Goal: Transaction & Acquisition: Purchase product/service

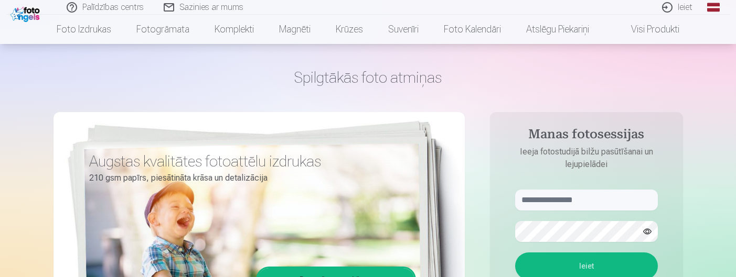
scroll to position [52, 0]
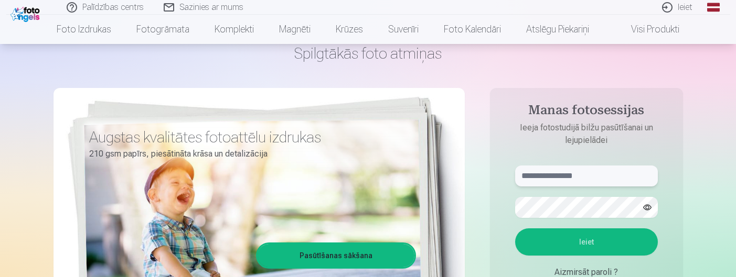
click at [534, 183] on input "text" at bounding box center [586, 176] width 143 height 21
type input "**********"
click at [594, 241] on button "Ieiet" at bounding box center [586, 242] width 143 height 27
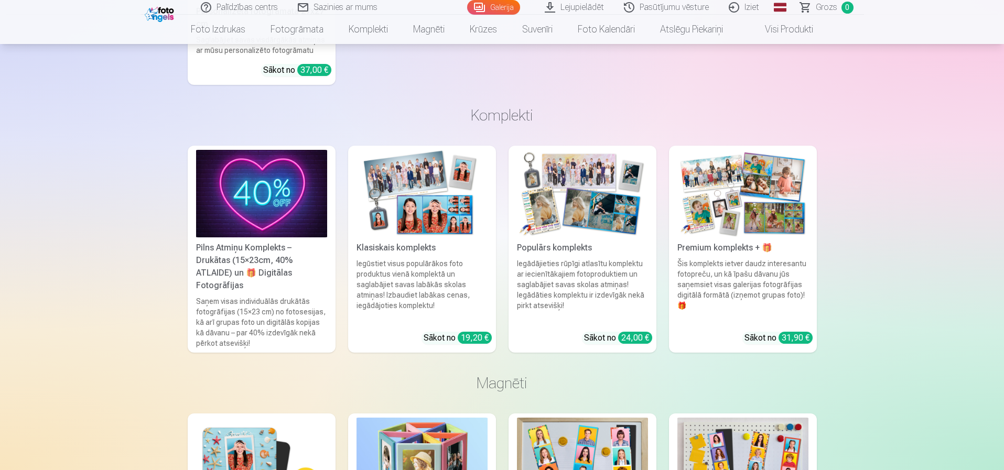
scroll to position [6031, 0]
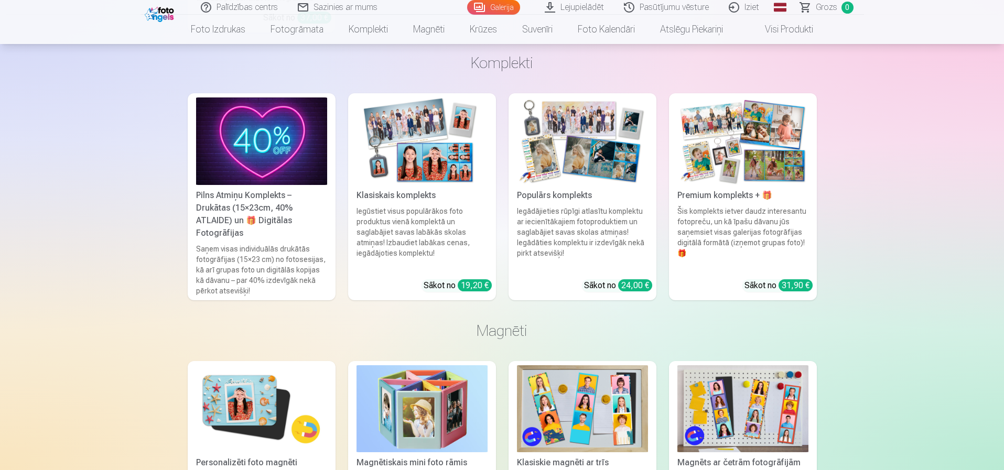
click at [390, 198] on div "Klasiskais komplekts" at bounding box center [422, 195] width 140 height 13
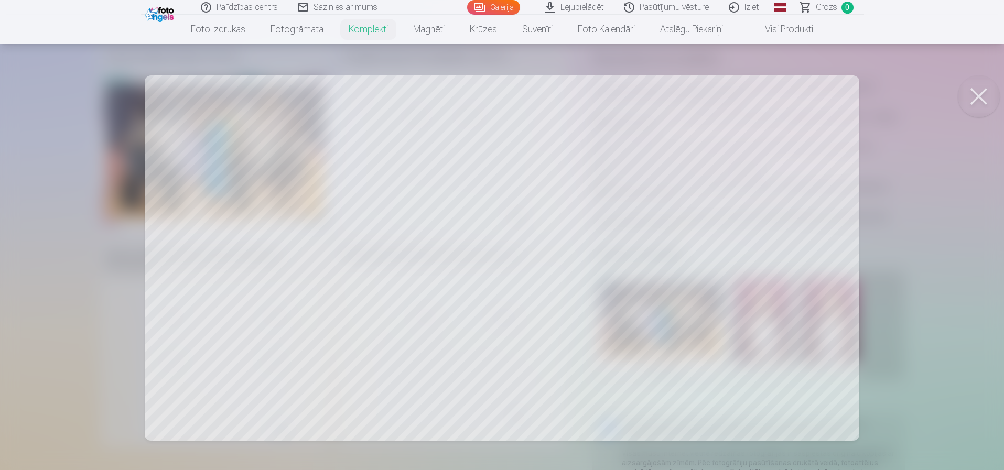
scroll to position [315, 0]
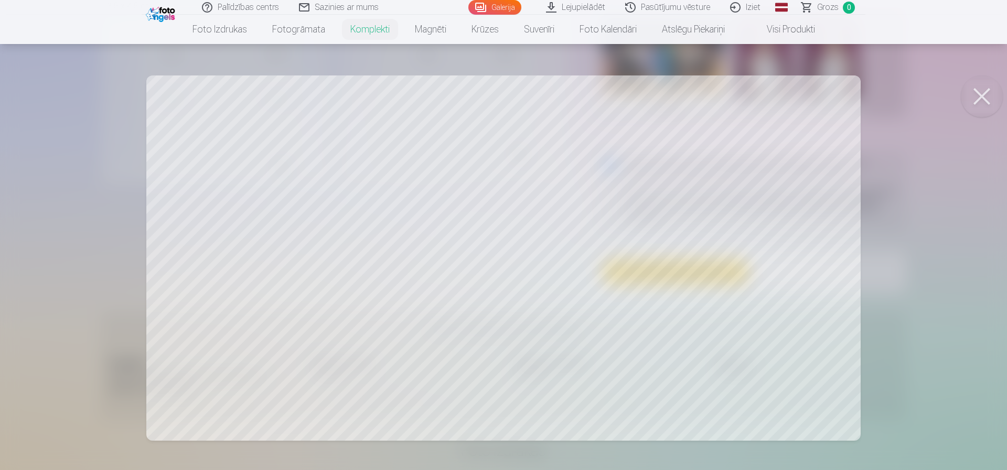
click at [735, 277] on div at bounding box center [503, 235] width 1007 height 470
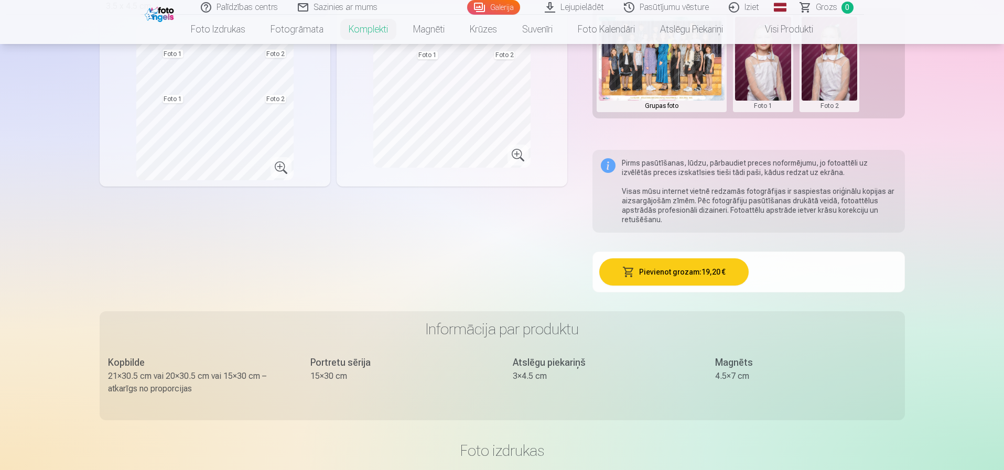
click at [735, 277] on h3 "Informācija par produktu" at bounding box center [502, 329] width 789 height 19
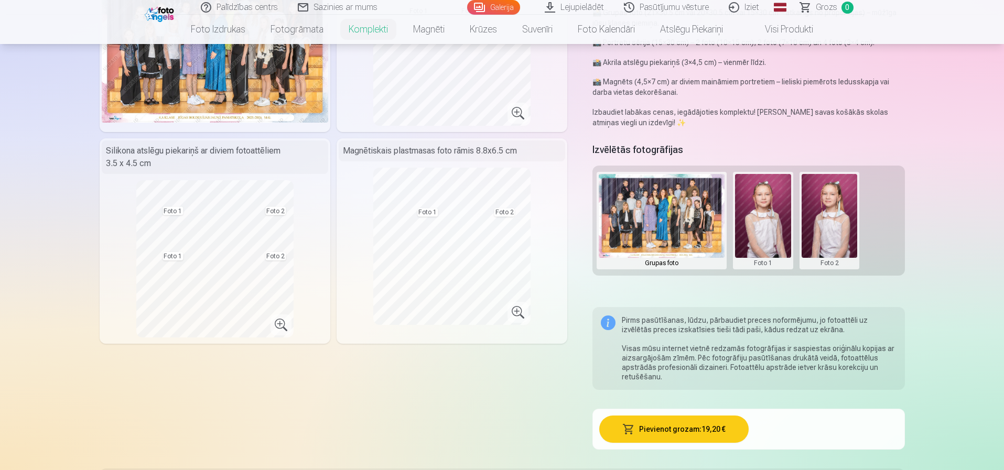
click at [735, 220] on button at bounding box center [763, 220] width 56 height 93
click at [735, 277] on div at bounding box center [502, 235] width 1004 height 470
click at [735, 226] on button at bounding box center [830, 220] width 56 height 93
click at [735, 223] on button "Nomainiet foto" at bounding box center [829, 220] width 85 height 29
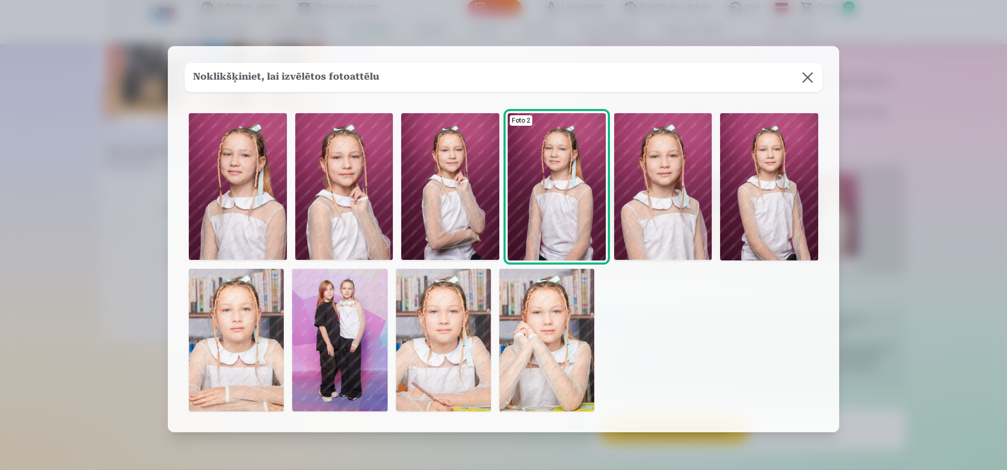
click at [534, 277] on img at bounding box center [546, 340] width 95 height 143
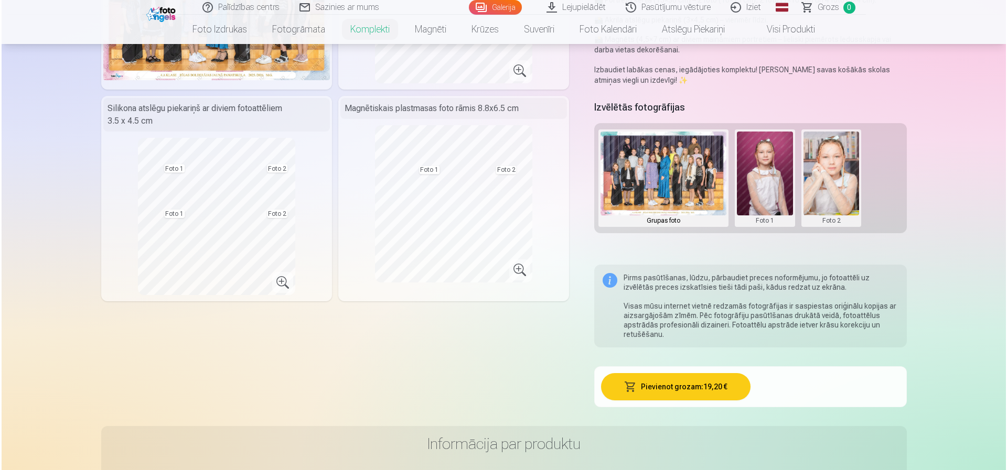
scroll to position [210, 0]
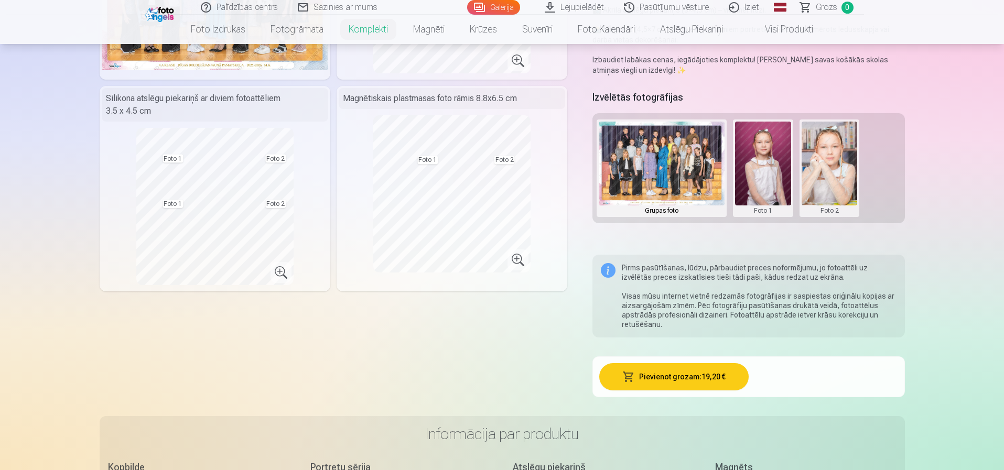
click at [660, 277] on button "Pievienot grozam : 19,20 €" at bounding box center [673, 376] width 149 height 27
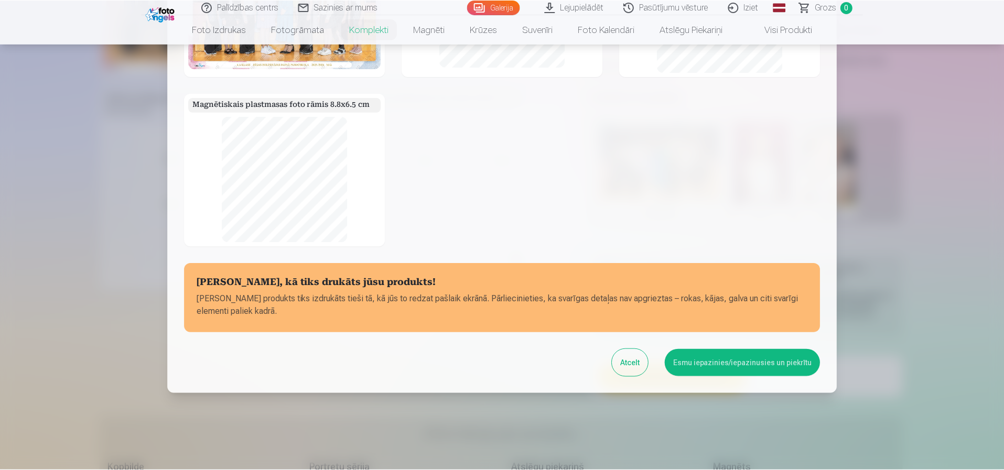
scroll to position [132, 0]
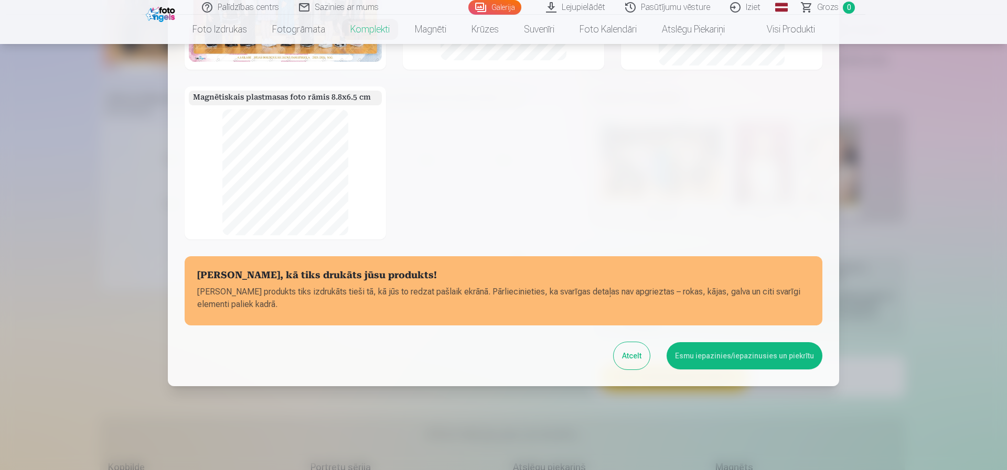
click at [735, 277] on button "Esmu iepazinies/iepazinusies un piekrītu" at bounding box center [745, 355] width 156 height 27
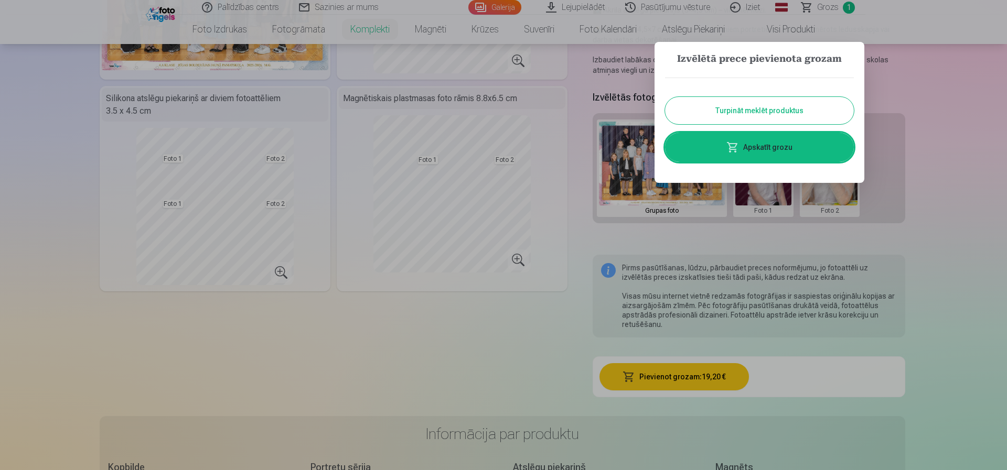
click at [518, 277] on div at bounding box center [503, 235] width 1007 height 470
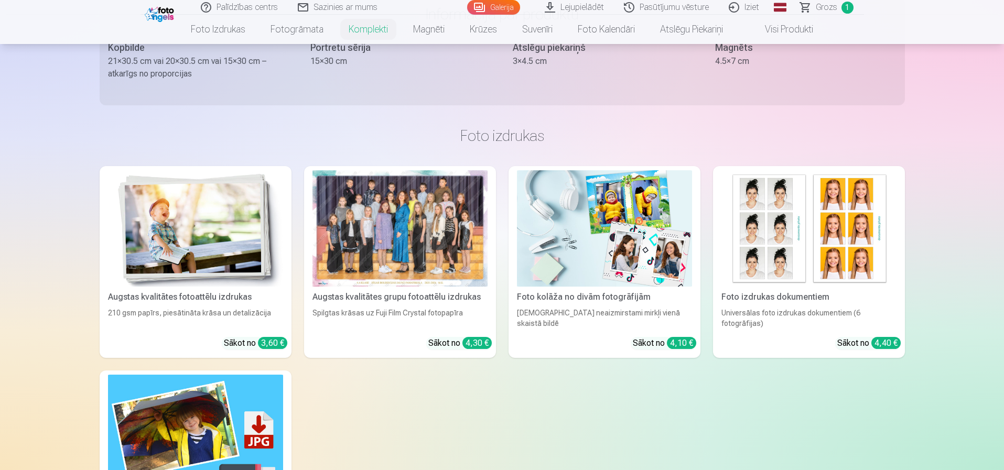
scroll to position [629, 0]
click at [176, 232] on img at bounding box center [195, 229] width 175 height 117
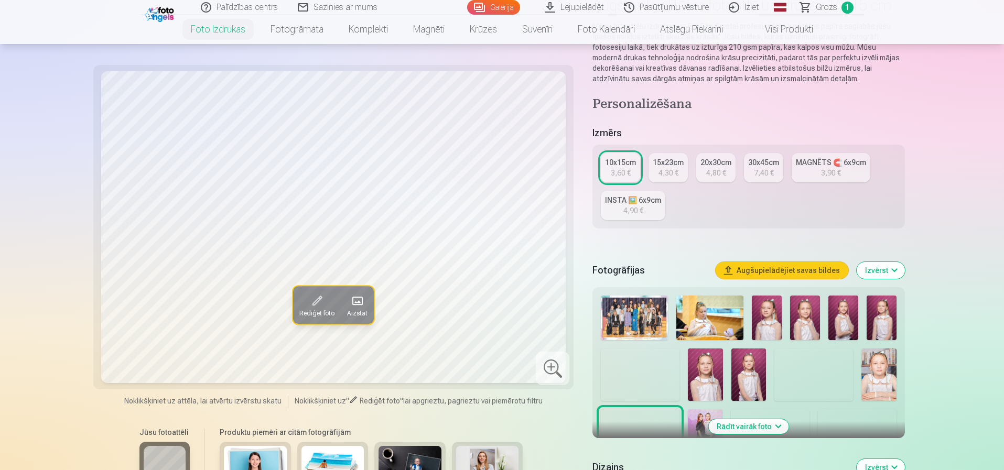
scroll to position [262, 0]
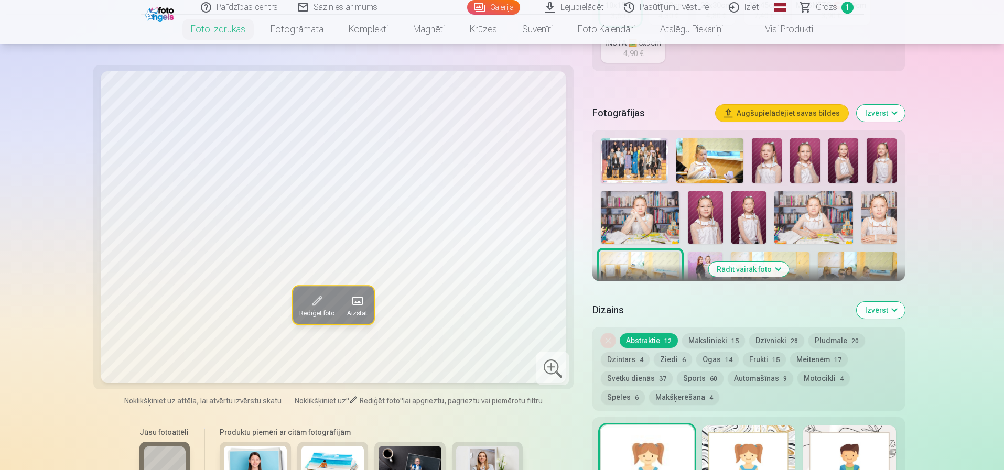
click at [735, 272] on button "Rādīt vairāk foto" at bounding box center [749, 269] width 80 height 15
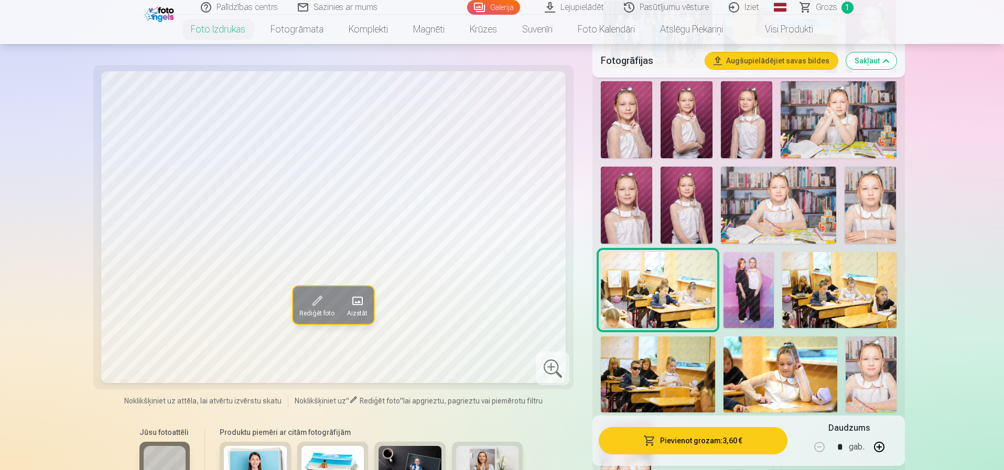
scroll to position [472, 0]
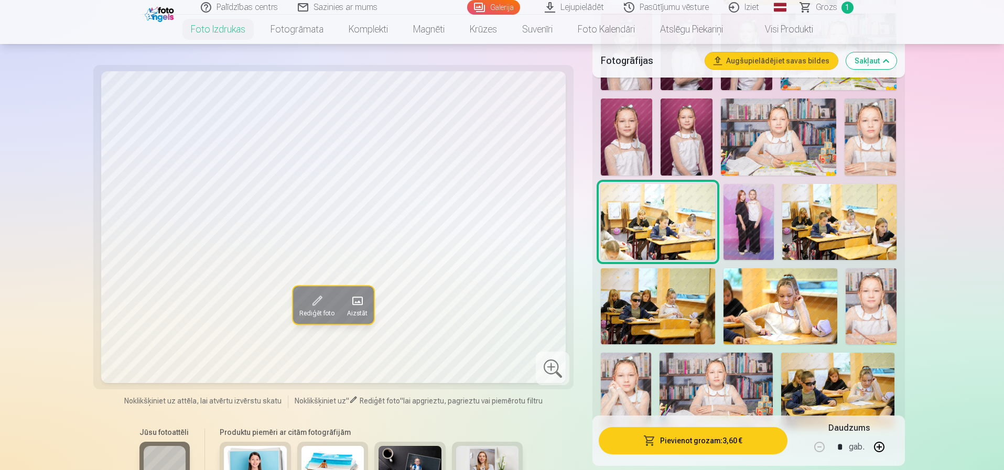
click at [735, 219] on img at bounding box center [749, 222] width 51 height 76
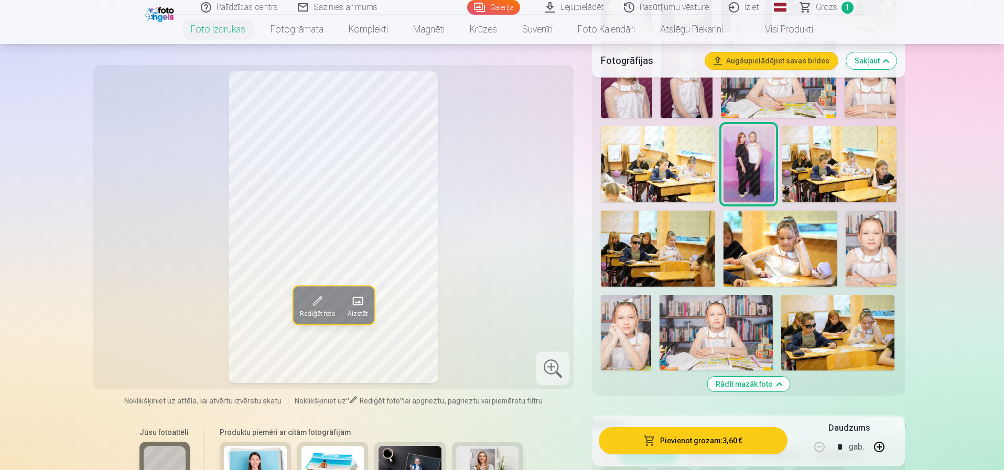
scroll to position [577, 0]
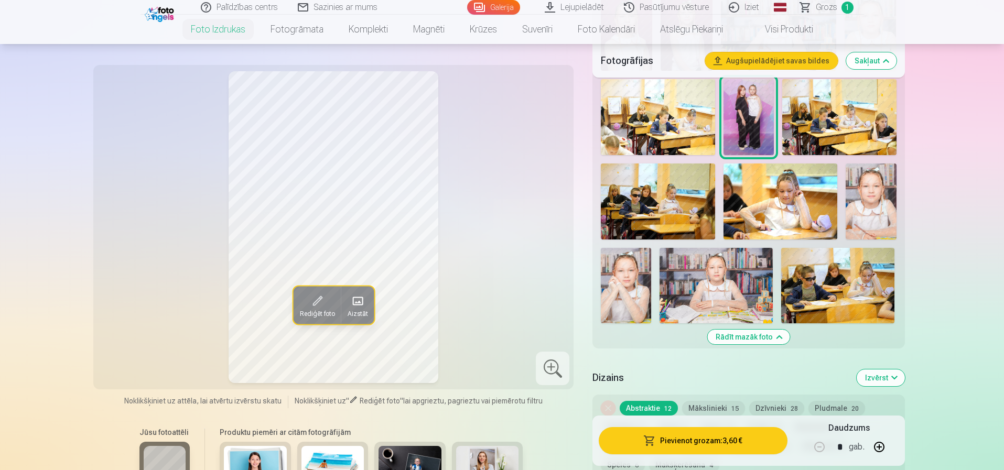
click at [314, 277] on span at bounding box center [316, 301] width 17 height 17
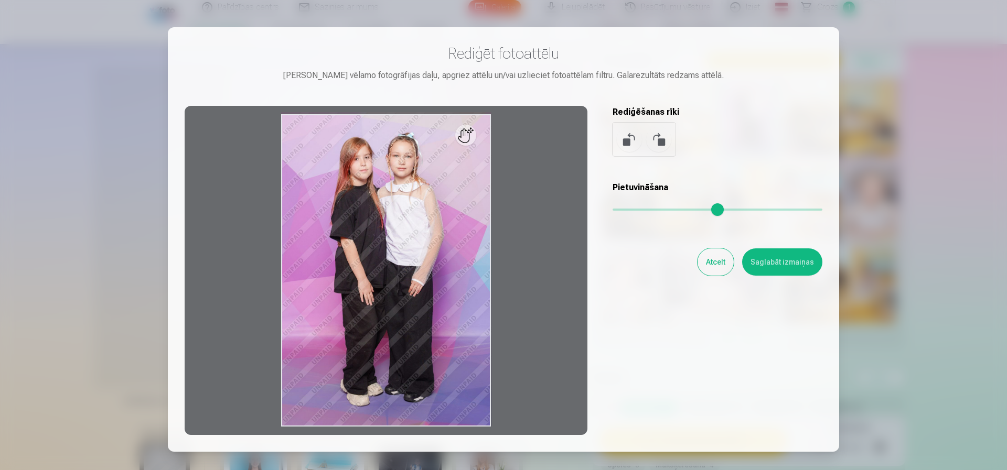
click at [735, 264] on button "Saglabāt izmaiņas" at bounding box center [782, 262] width 80 height 27
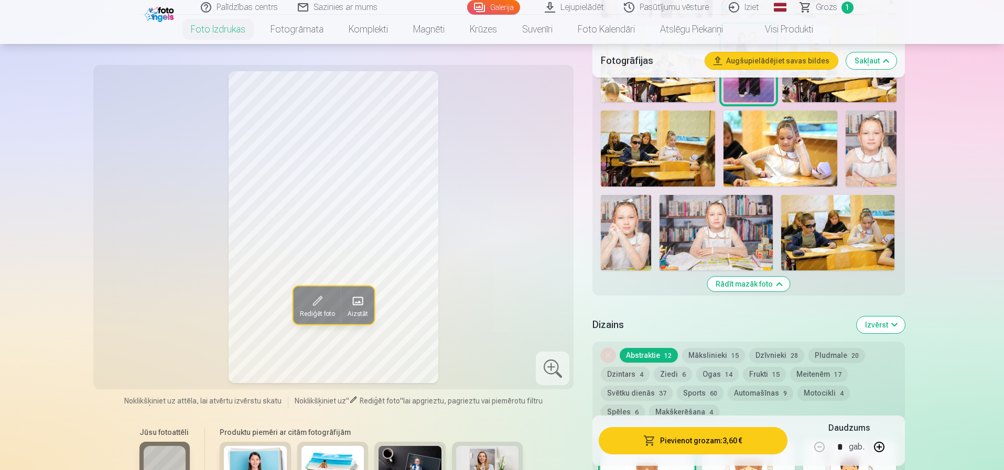
scroll to position [629, 0]
click at [706, 277] on button "Mākslinieki 15" at bounding box center [713, 356] width 63 height 15
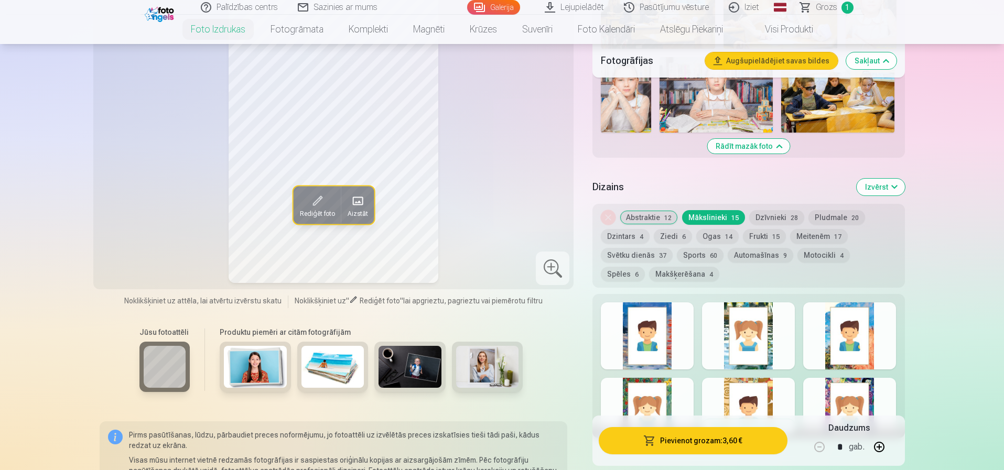
scroll to position [787, 0]
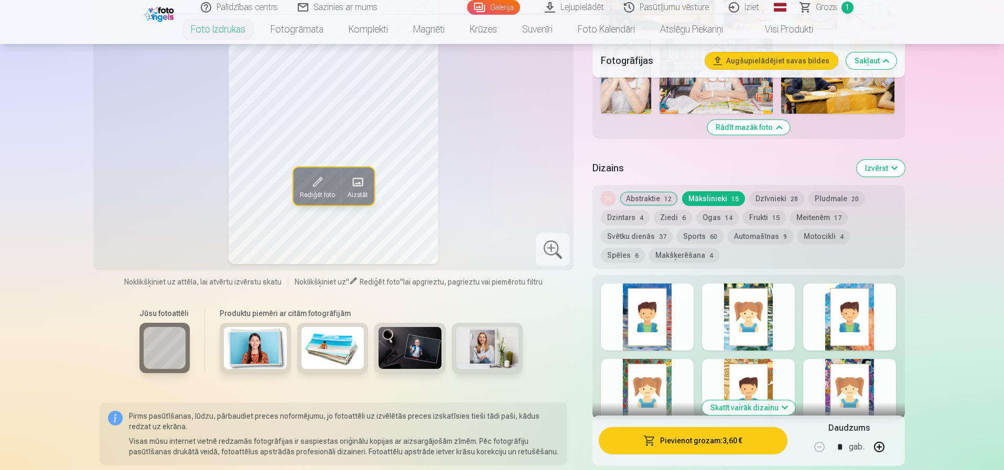
click at [735, 195] on button "Dzīvnieki 28" at bounding box center [776, 198] width 55 height 15
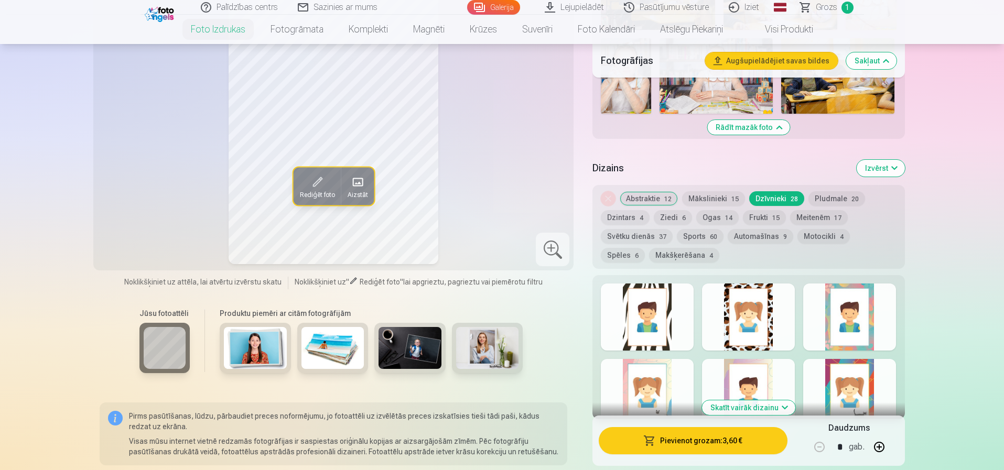
click at [735, 203] on button "Pludmale 20" at bounding box center [837, 198] width 57 height 15
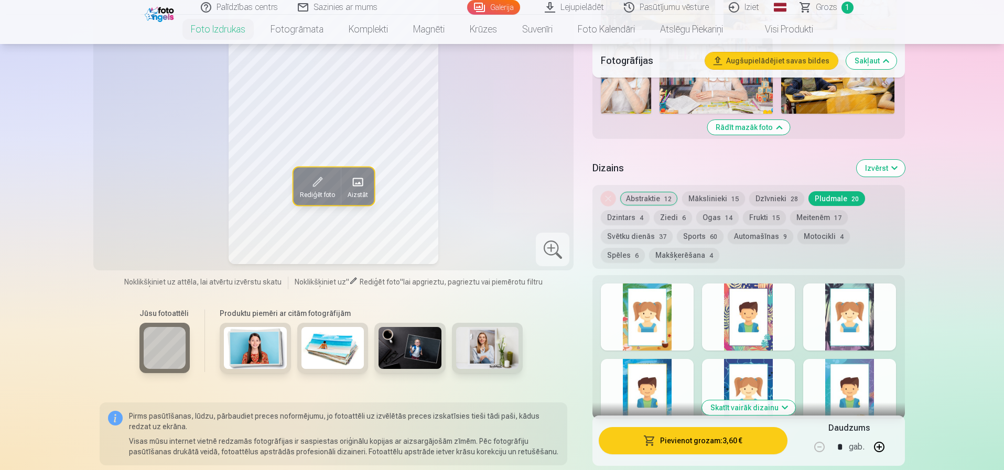
click at [629, 219] on button "Dzintars 4" at bounding box center [625, 217] width 49 height 15
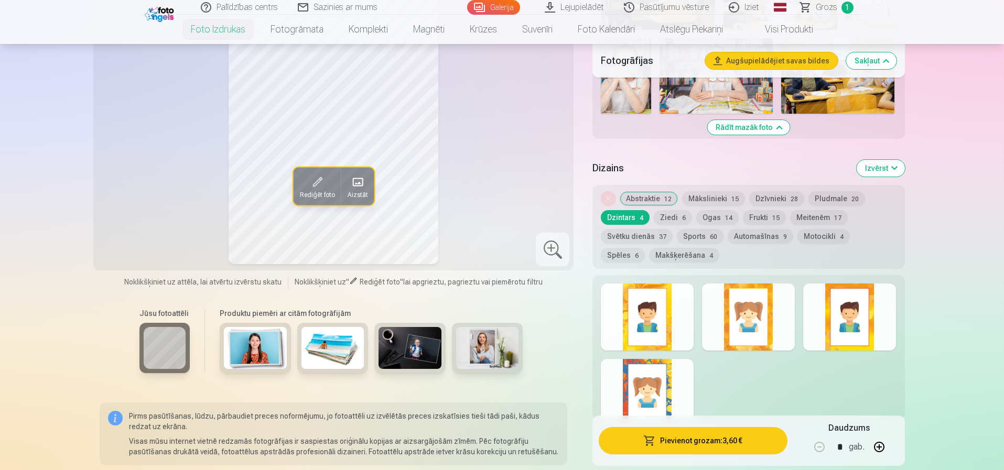
click at [673, 219] on button "Ziedi 6" at bounding box center [673, 217] width 38 height 15
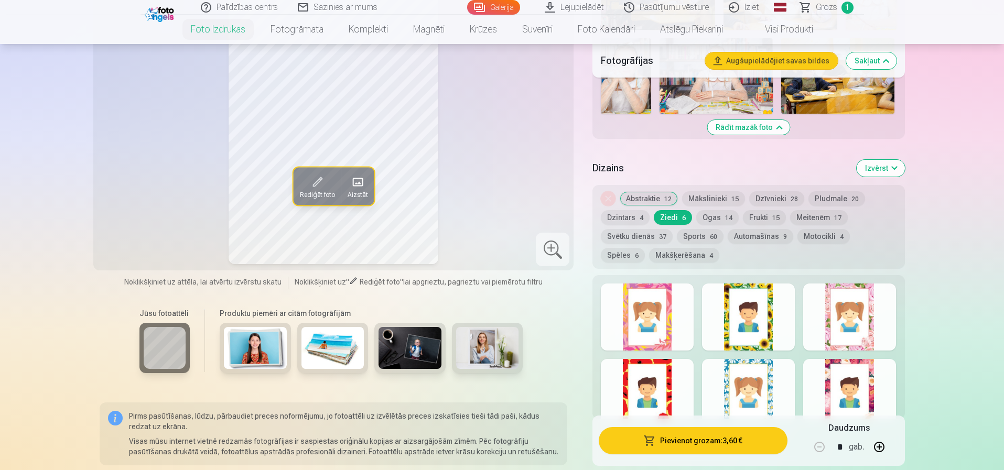
click at [721, 224] on button "Ogas 14" at bounding box center [717, 217] width 42 height 15
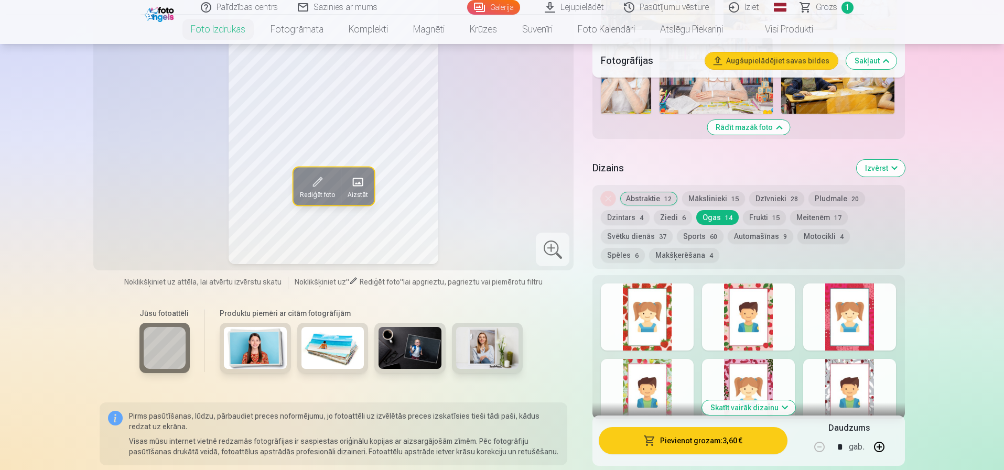
drag, startPoint x: 756, startPoint y: 223, endPoint x: 786, endPoint y: 220, distance: 29.5
click at [735, 223] on button "Frukti 15" at bounding box center [764, 217] width 43 height 15
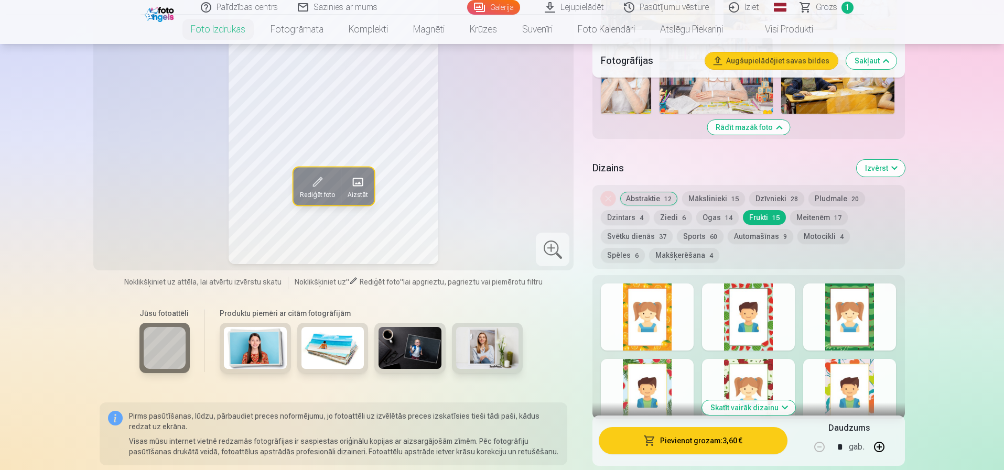
click at [735, 220] on button "Meitenēm 17" at bounding box center [819, 217] width 58 height 15
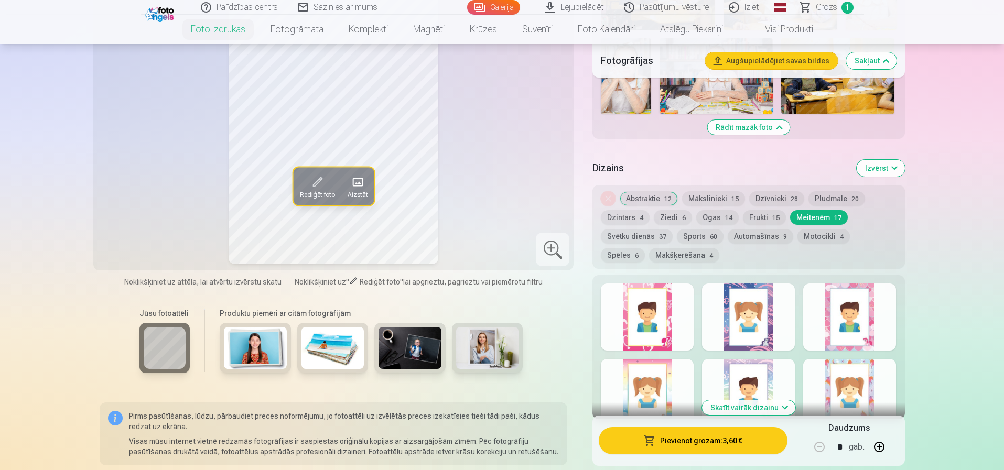
click at [638, 239] on button "Svētku dienās 37" at bounding box center [637, 236] width 72 height 15
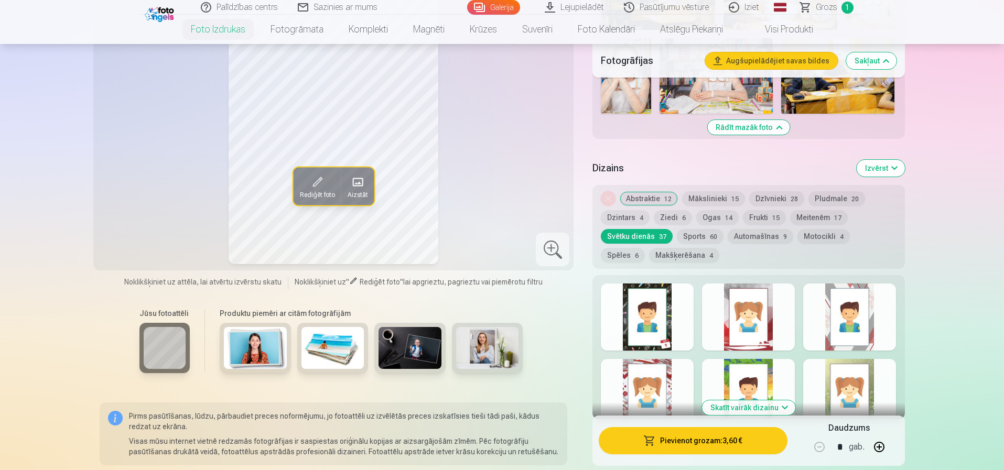
click at [695, 239] on button "Sports 60" at bounding box center [700, 236] width 47 height 15
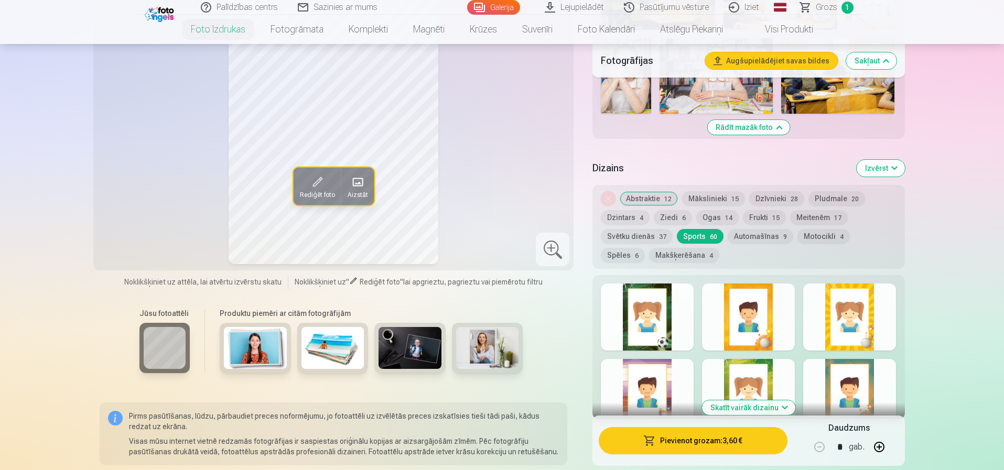
click at [735, 240] on button "Automašīnas 9" at bounding box center [761, 236] width 66 height 15
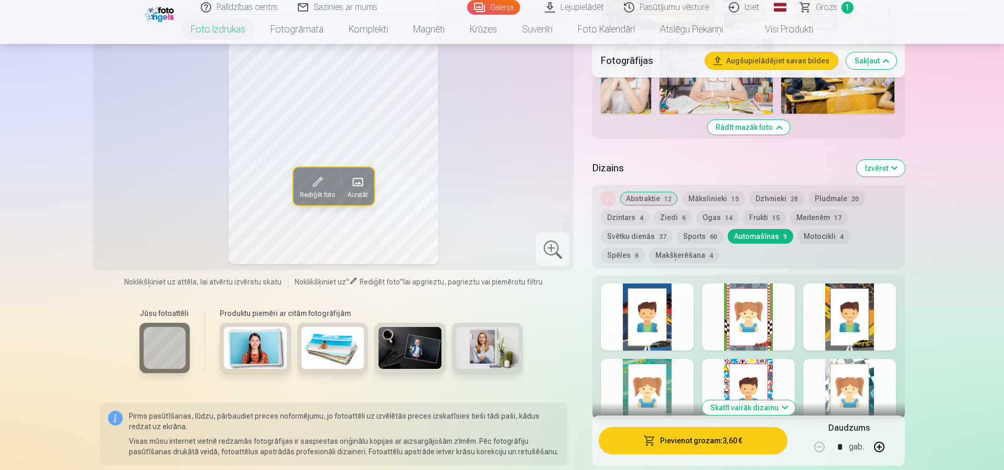
click at [735, 239] on button "Motocikli 4" at bounding box center [824, 236] width 52 height 15
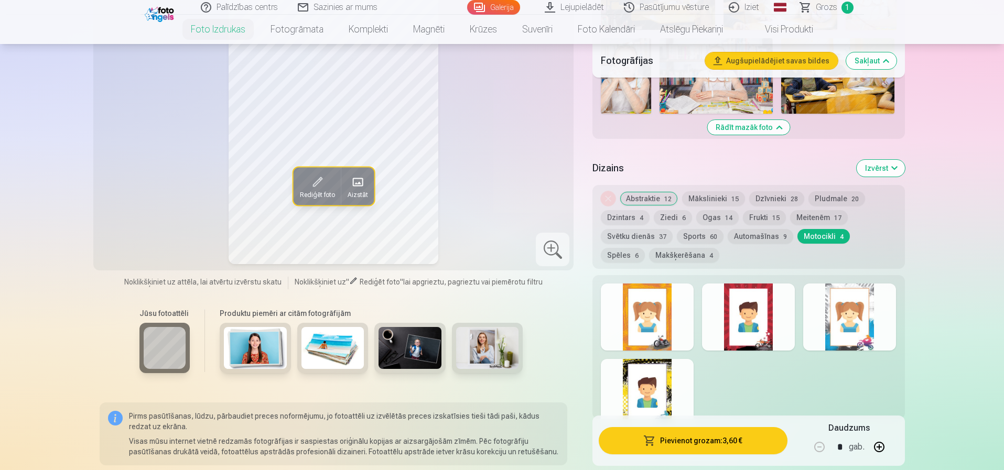
click at [645, 248] on button "Spēles 6" at bounding box center [623, 255] width 44 height 15
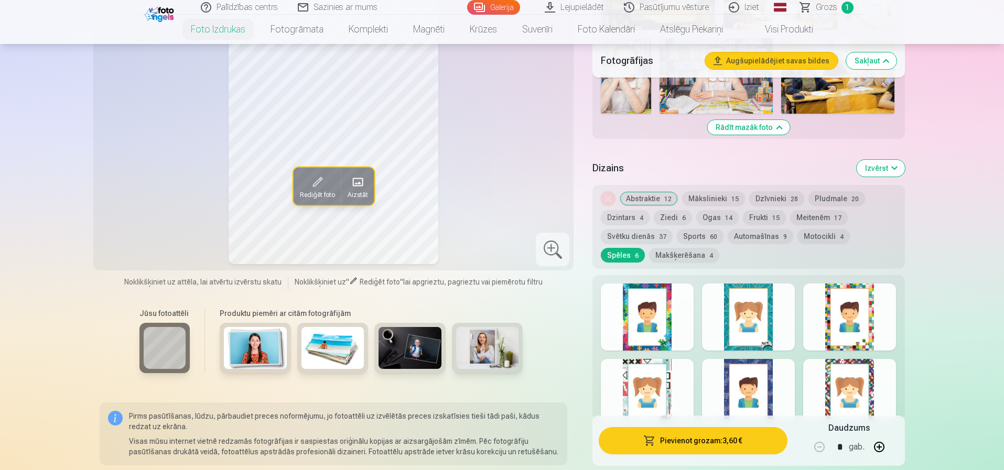
click at [649, 259] on button "Makšķerēšana 4" at bounding box center [684, 255] width 70 height 15
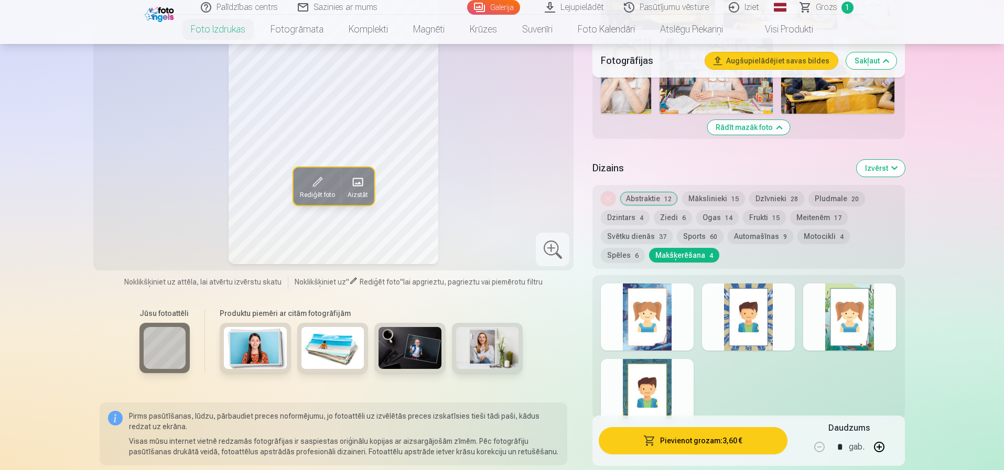
click at [639, 252] on span "6" at bounding box center [637, 255] width 4 height 7
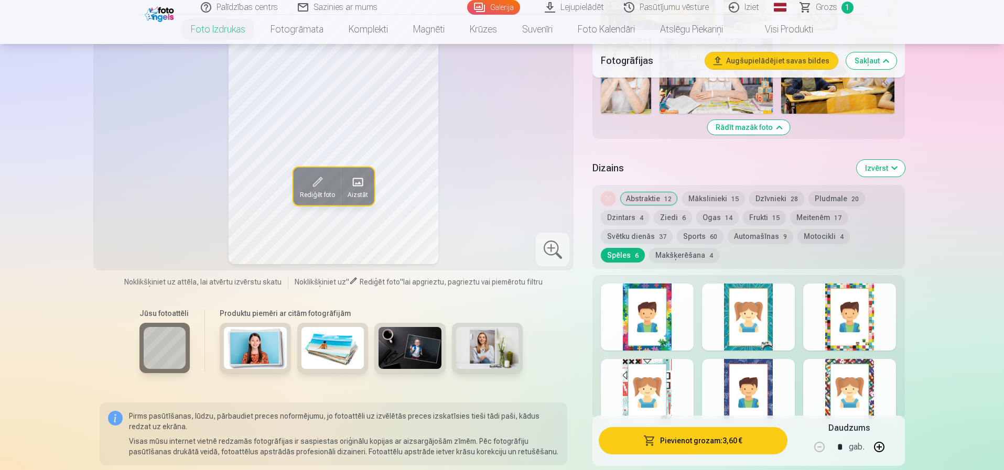
click at [660, 277] on div at bounding box center [647, 317] width 93 height 67
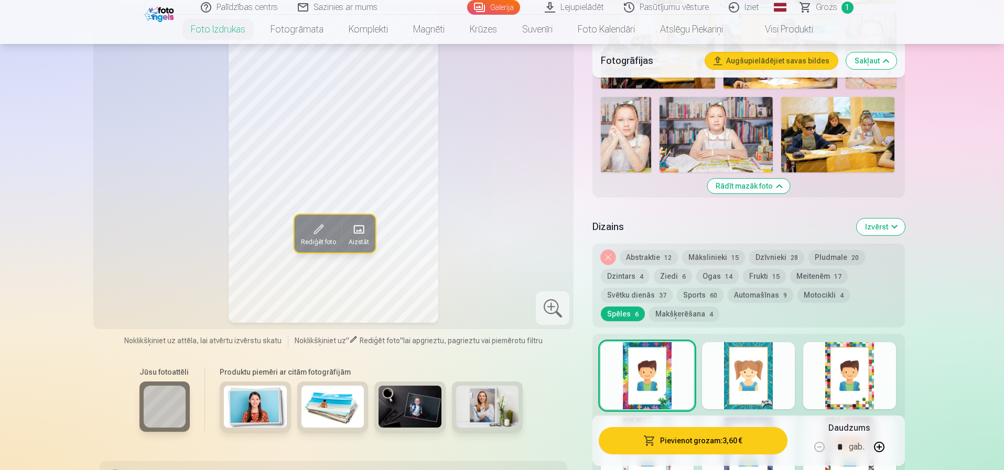
scroll to position [734, 0]
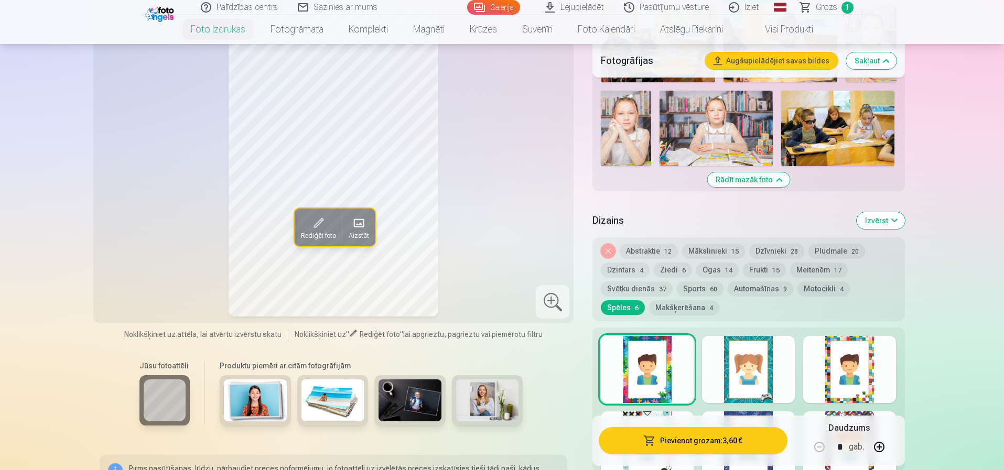
drag, startPoint x: 633, startPoint y: 309, endPoint x: 763, endPoint y: 301, distance: 130.3
click at [649, 277] on button "Makšķerēšana 4" at bounding box center [684, 308] width 70 height 15
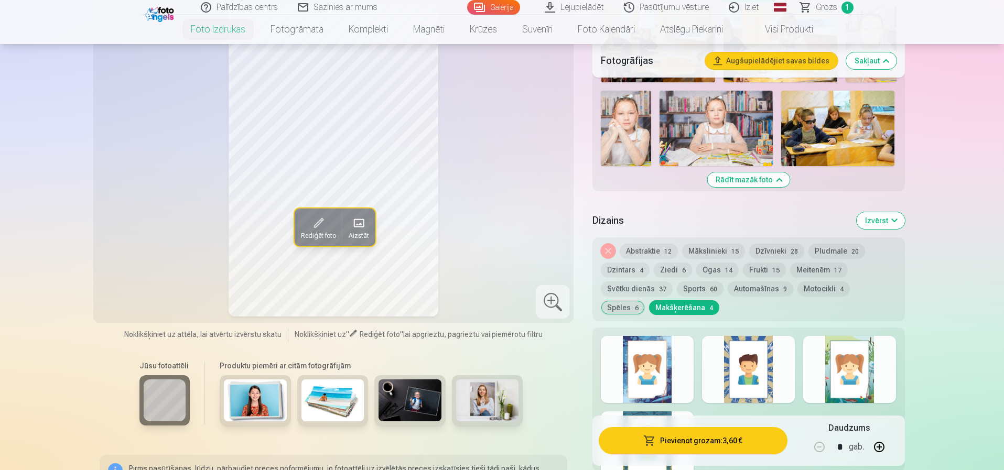
click at [735, 277] on button "Motocikli 4" at bounding box center [824, 289] width 52 height 15
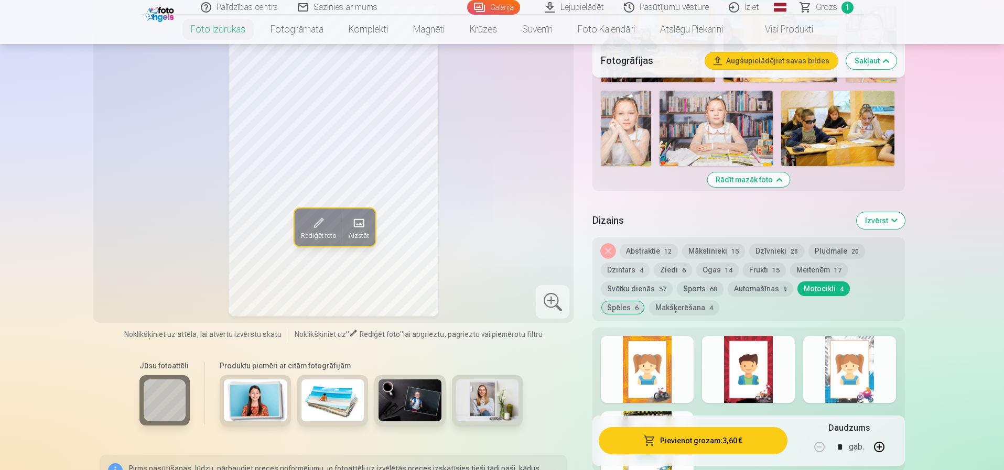
click at [735, 277] on button "Automašīnas 9" at bounding box center [761, 289] width 66 height 15
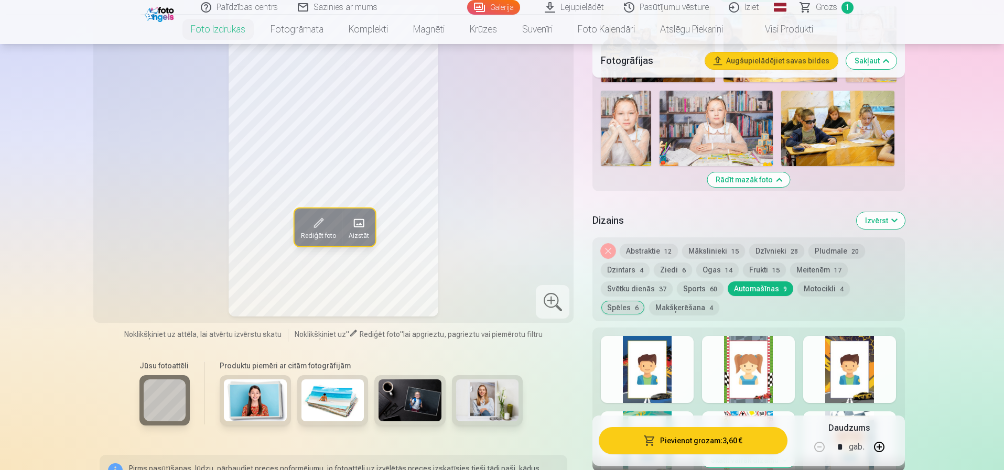
click at [688, 277] on button "Sports 60" at bounding box center [700, 289] width 47 height 15
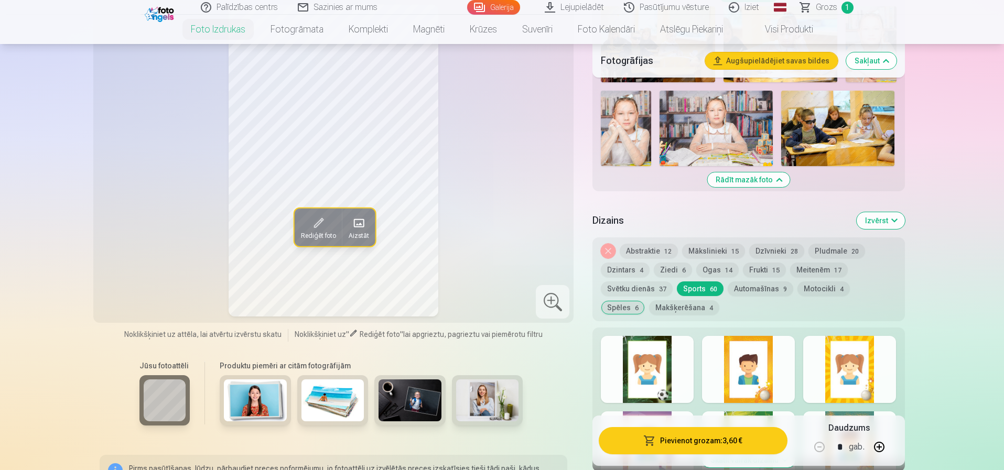
click at [634, 277] on button "Svētku dienās 37" at bounding box center [637, 289] width 72 height 15
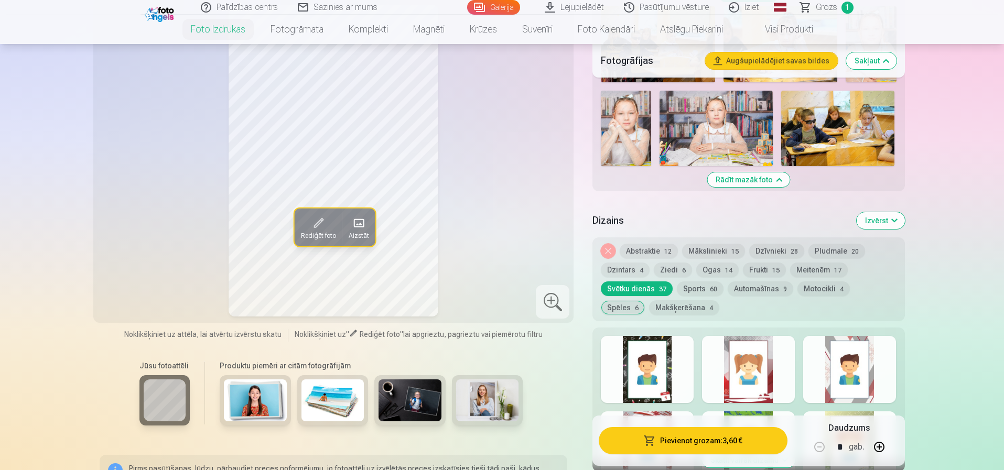
click at [628, 269] on button "Dzintars 4" at bounding box center [625, 270] width 49 height 15
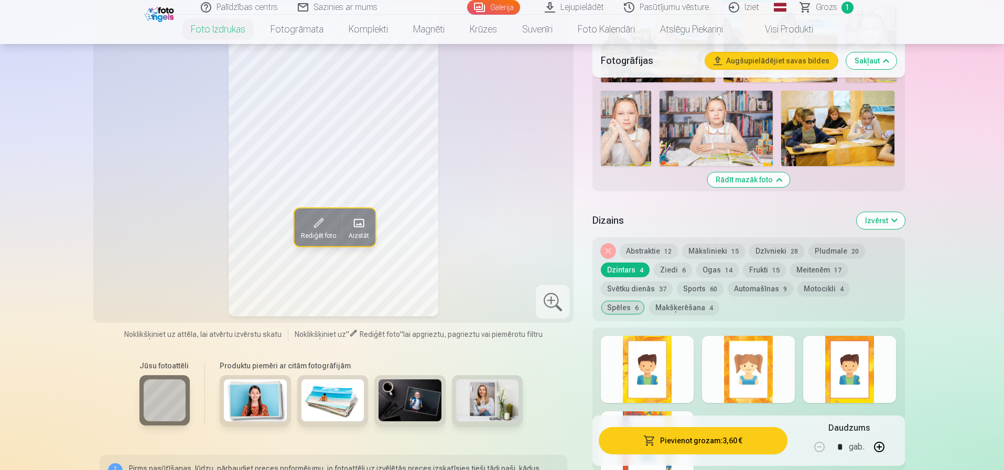
click at [674, 269] on button "Ziedi 6" at bounding box center [673, 270] width 38 height 15
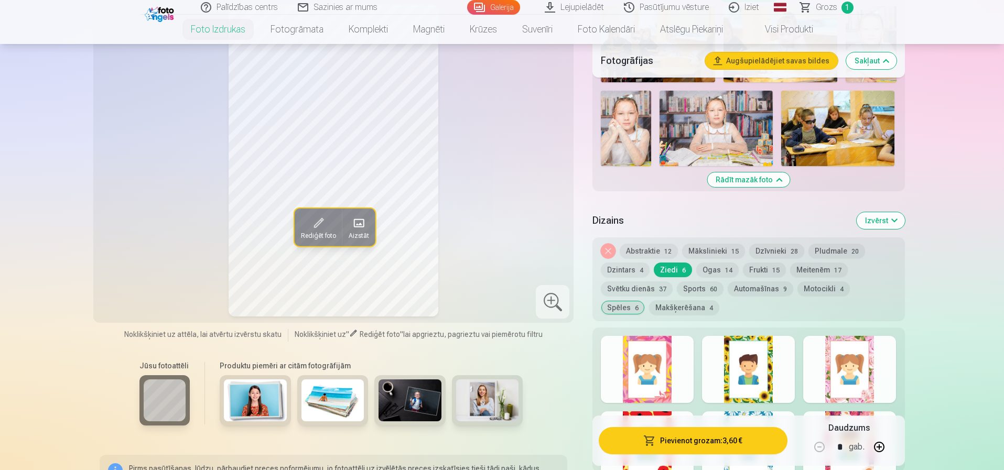
click at [623, 272] on button "Dzintars 4" at bounding box center [625, 270] width 49 height 15
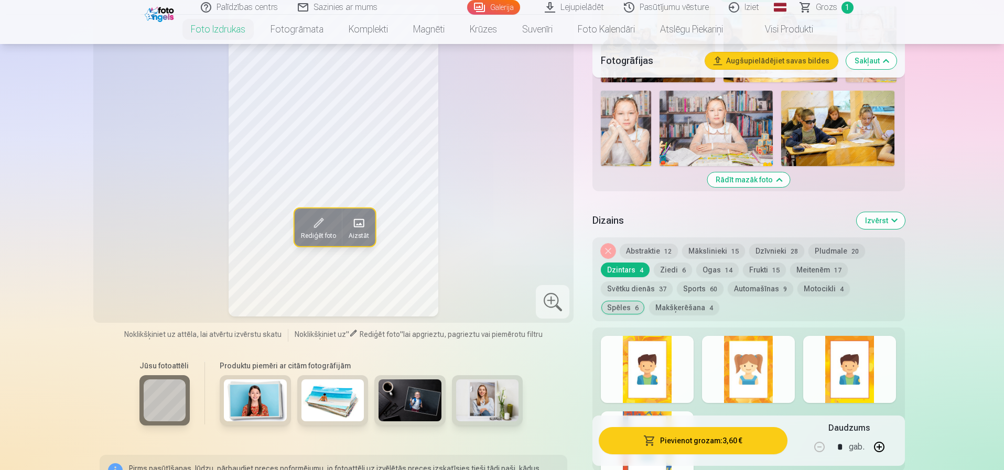
click at [682, 267] on span "6" at bounding box center [684, 270] width 4 height 7
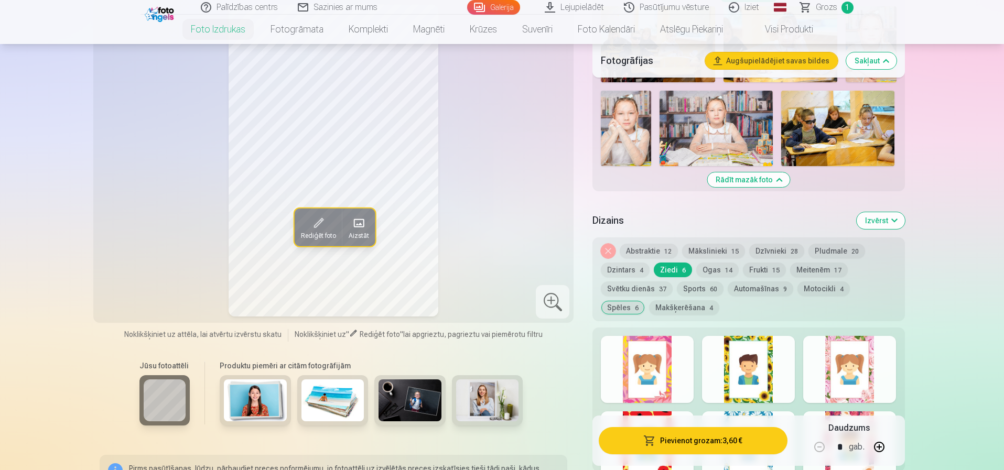
click at [714, 270] on button "Ogas 14" at bounding box center [717, 270] width 42 height 15
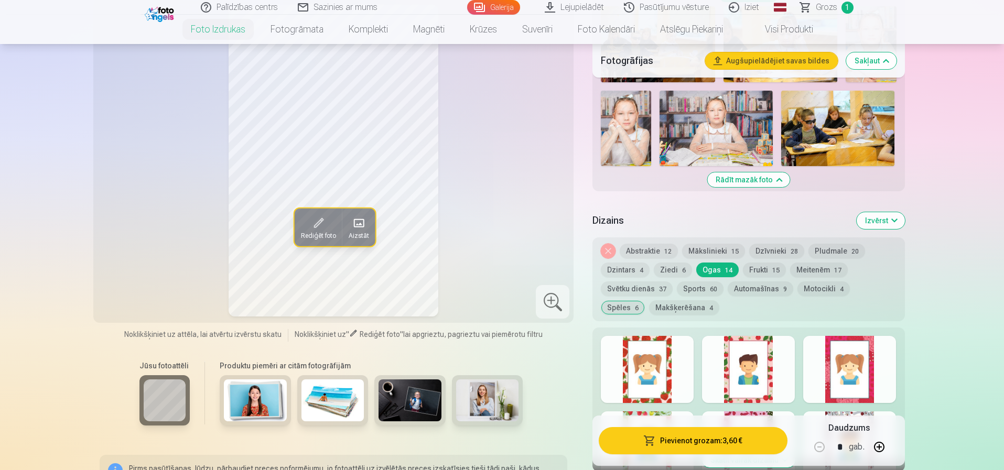
click at [735, 273] on button "Frukti 15" at bounding box center [764, 270] width 43 height 15
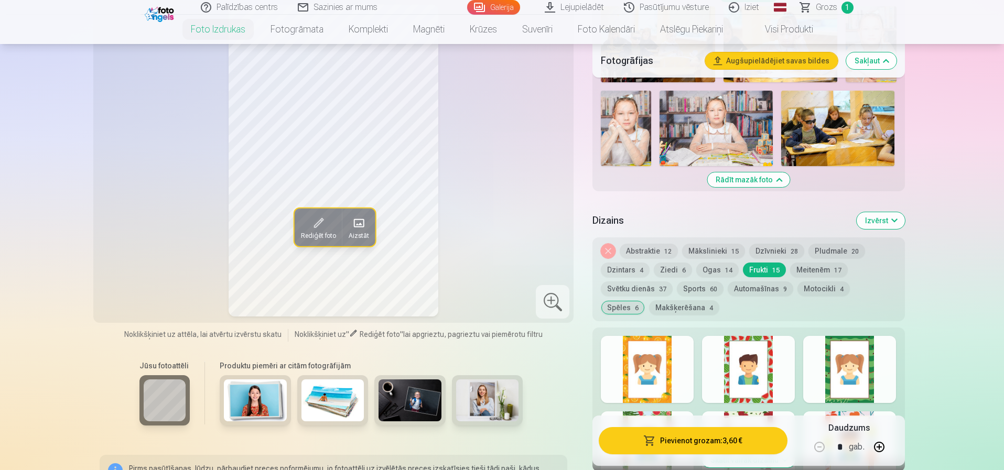
click at [735, 272] on button "Meitenēm 17" at bounding box center [819, 270] width 58 height 15
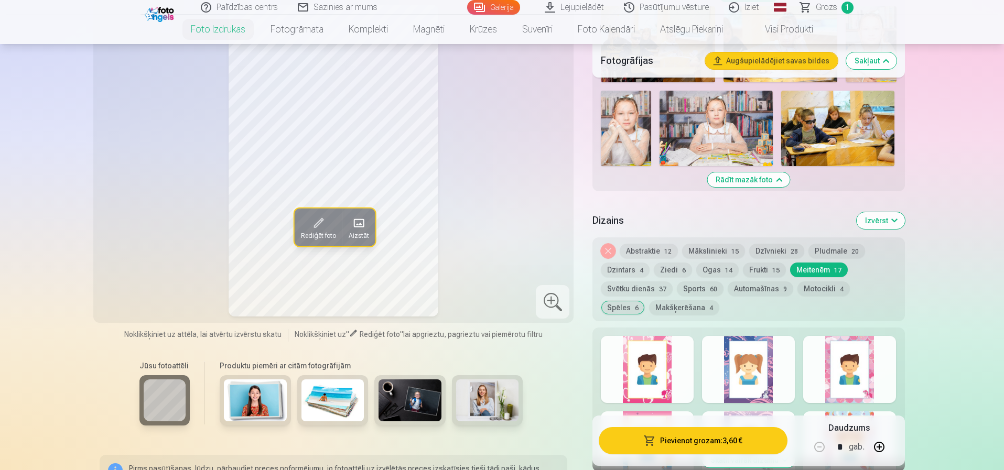
click at [735, 253] on button "Pludmale 20" at bounding box center [837, 251] width 57 height 15
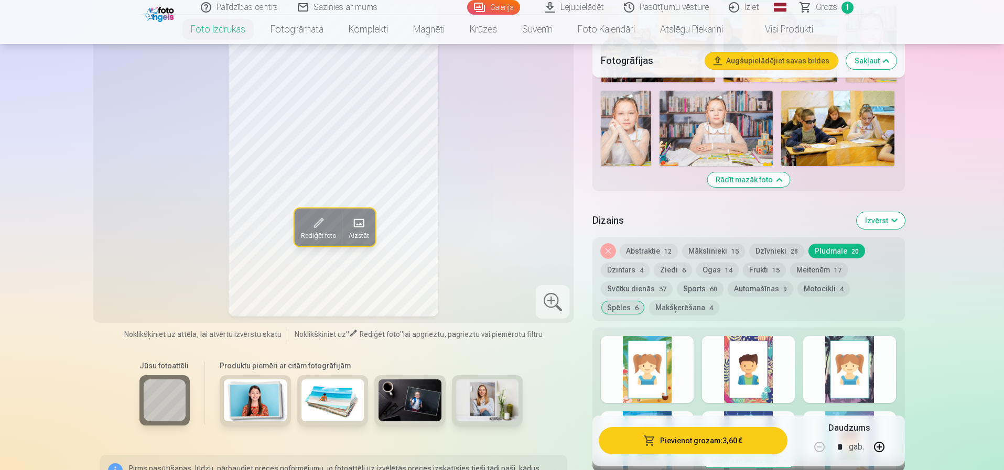
click at [735, 252] on button "Dzīvnieki 28" at bounding box center [776, 251] width 55 height 15
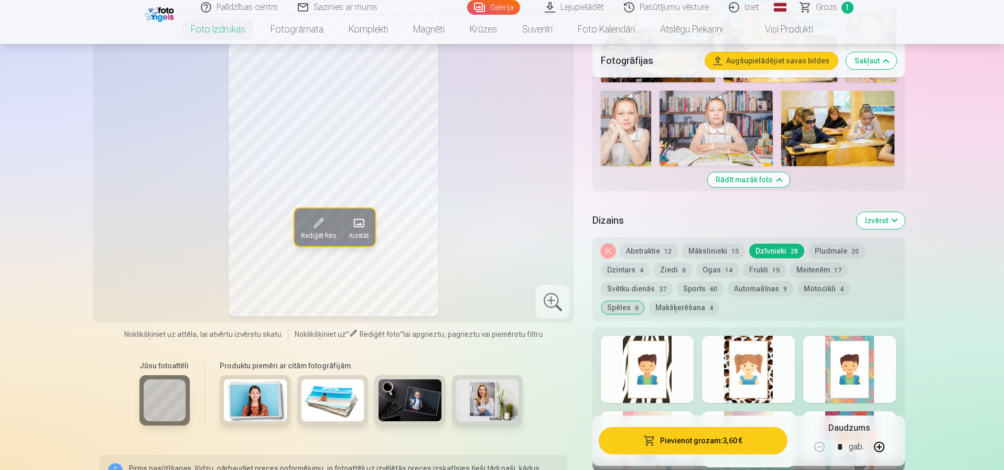
click at [699, 253] on button "Mākslinieki 15" at bounding box center [713, 251] width 63 height 15
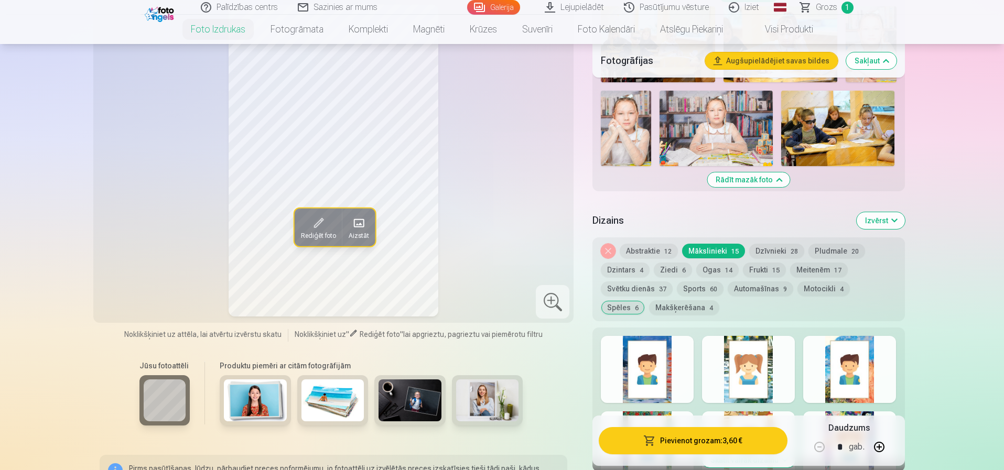
click at [639, 250] on button "Abstraktie 12" at bounding box center [649, 251] width 58 height 15
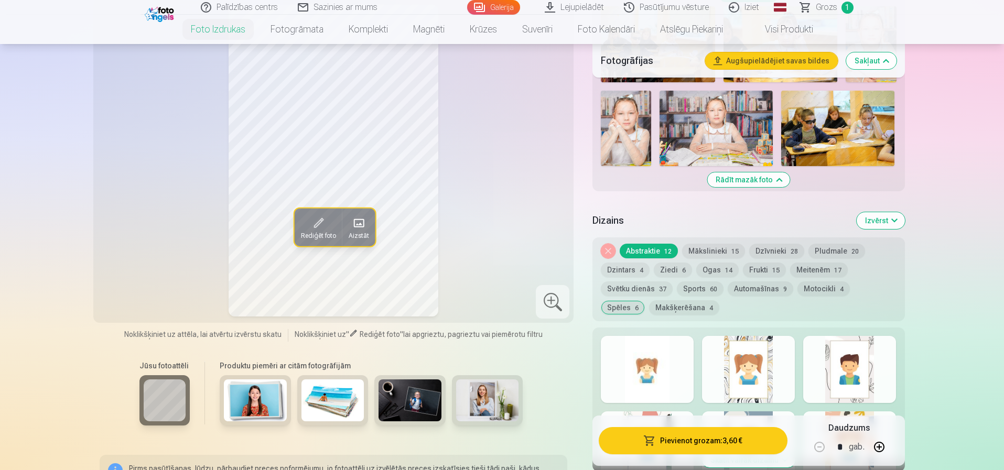
click at [607, 251] on button "Noņemiet dizainu" at bounding box center [608, 251] width 15 height 15
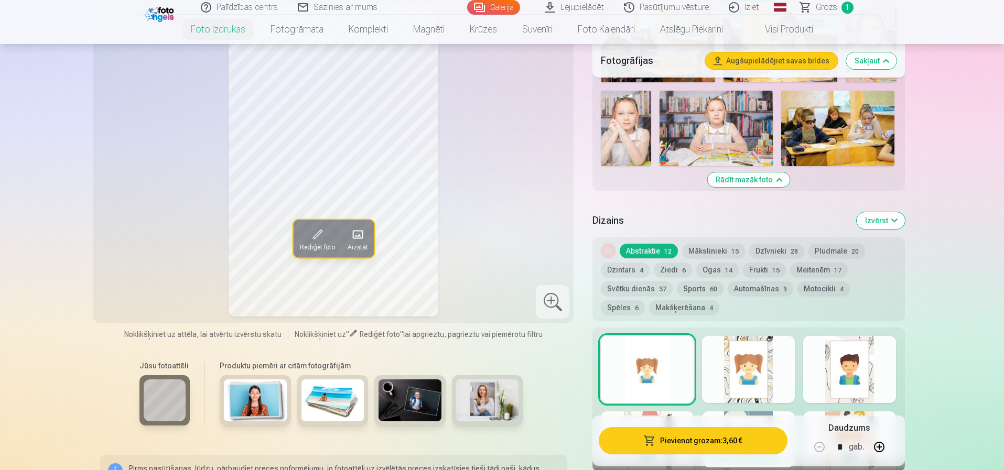
scroll to position [843, 0]
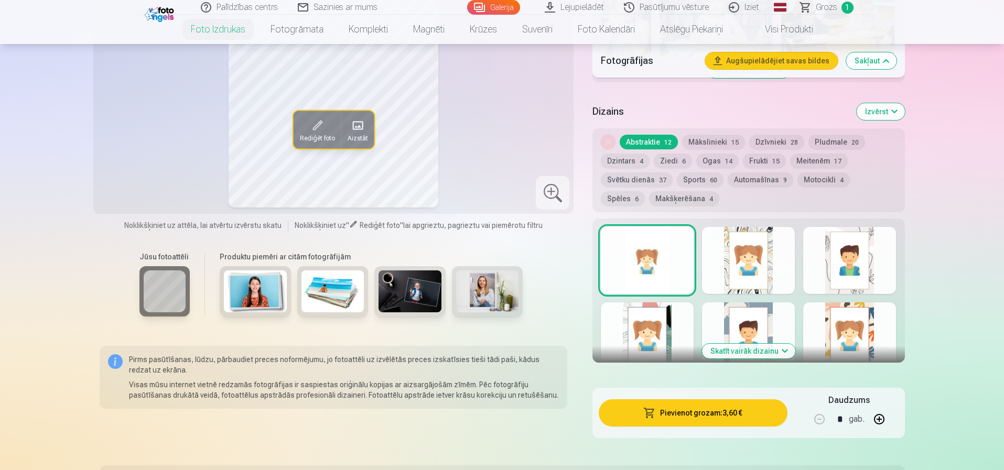
click at [635, 264] on div at bounding box center [647, 260] width 93 height 67
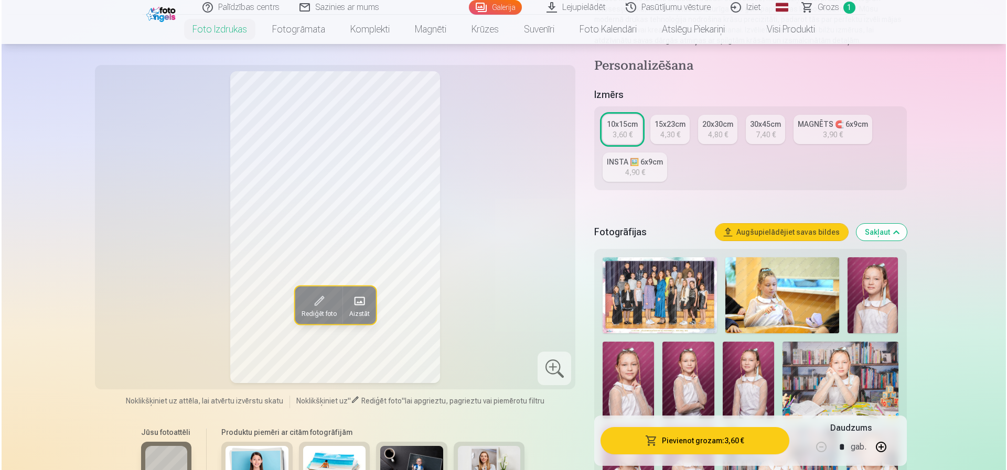
scroll to position [162, 0]
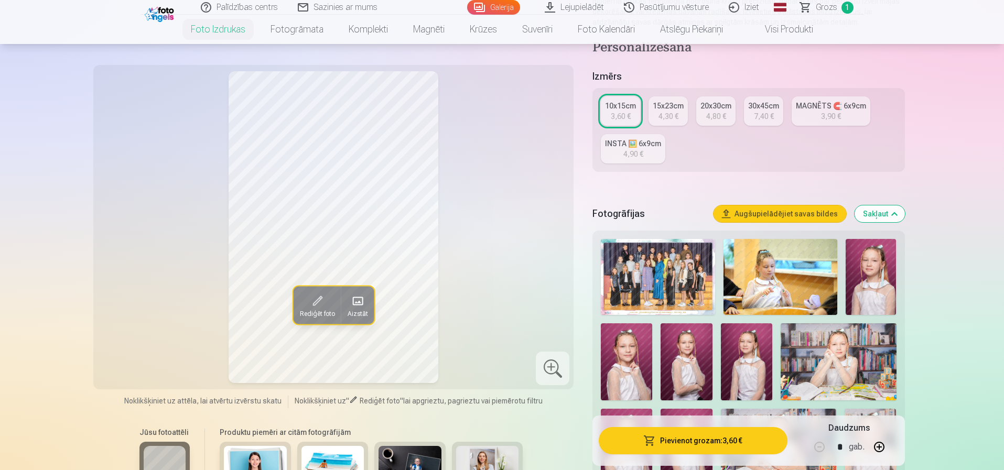
click at [689, 277] on button "Pievienot grozam : 3,60 €" at bounding box center [693, 440] width 188 height 27
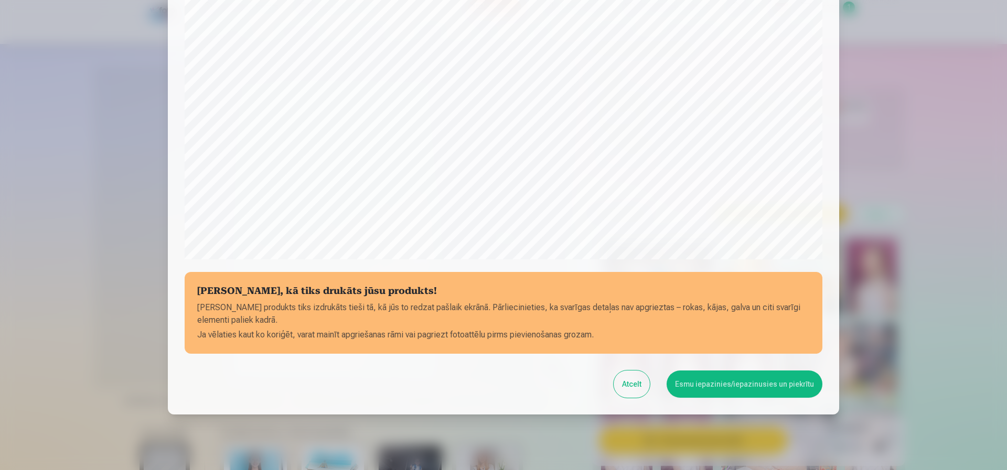
scroll to position [285, 0]
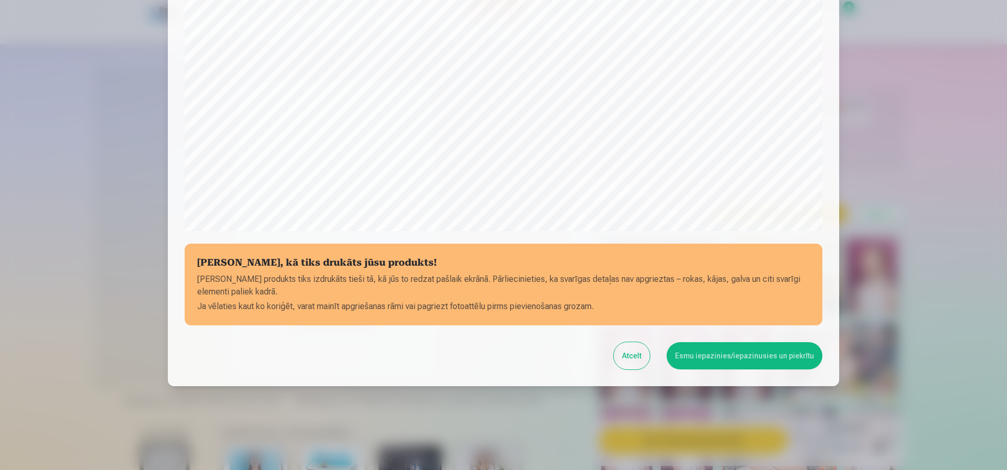
click at [731, 277] on button "Esmu iepazinies/iepazinusies un piekrītu" at bounding box center [745, 355] width 156 height 27
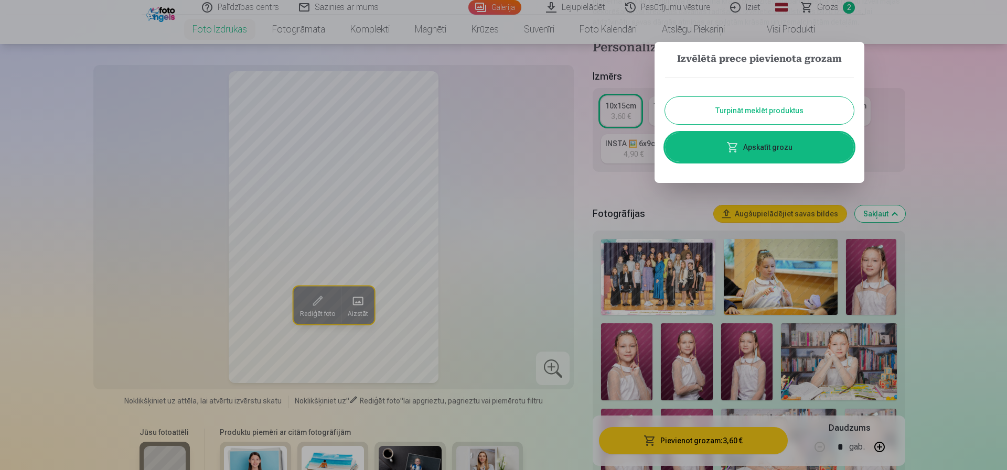
click at [735, 144] on link "Apskatīt grozu" at bounding box center [759, 147] width 189 height 29
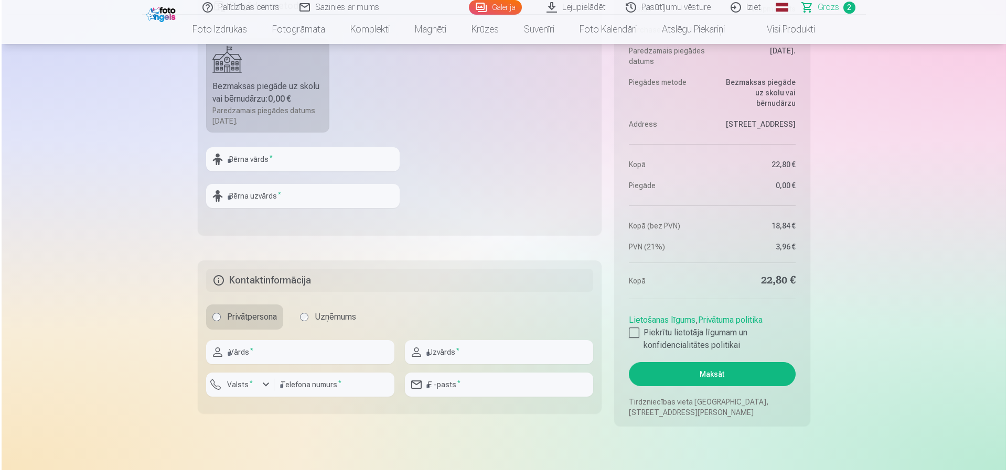
scroll to position [524, 0]
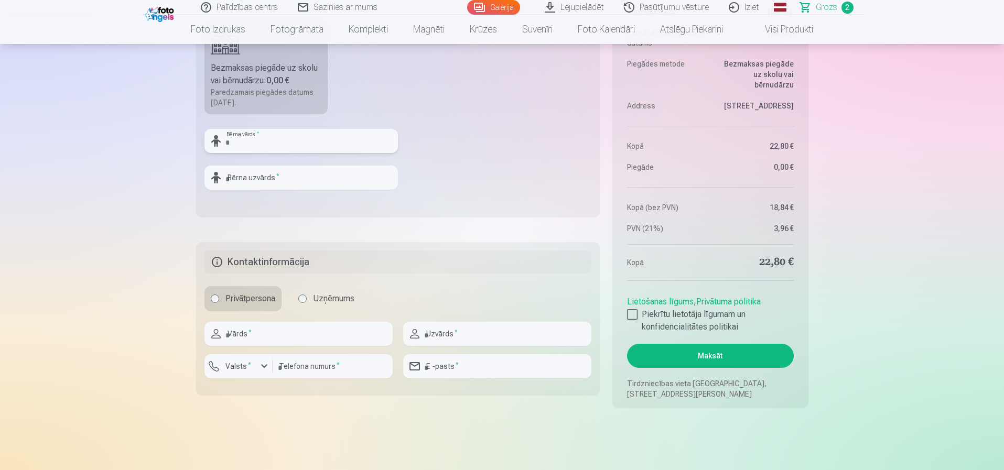
click at [260, 145] on input "text" at bounding box center [302, 141] width 194 height 24
type input "*****"
type input "********"
click at [275, 277] on input "text" at bounding box center [299, 334] width 188 height 24
type input "******"
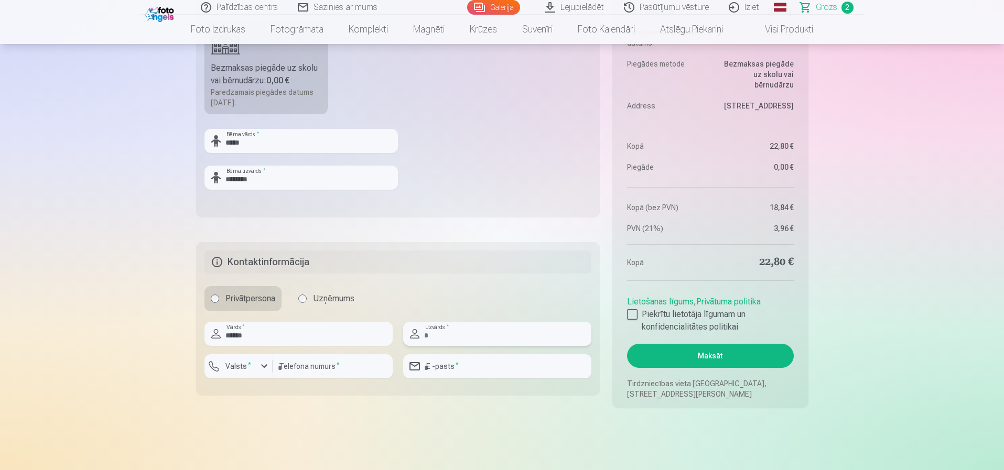
click at [449, 277] on input "text" at bounding box center [497, 334] width 188 height 24
type input "********"
click at [296, 277] on input "number" at bounding box center [333, 367] width 120 height 24
type input "********"
click at [463, 277] on input "email" at bounding box center [497, 367] width 188 height 24
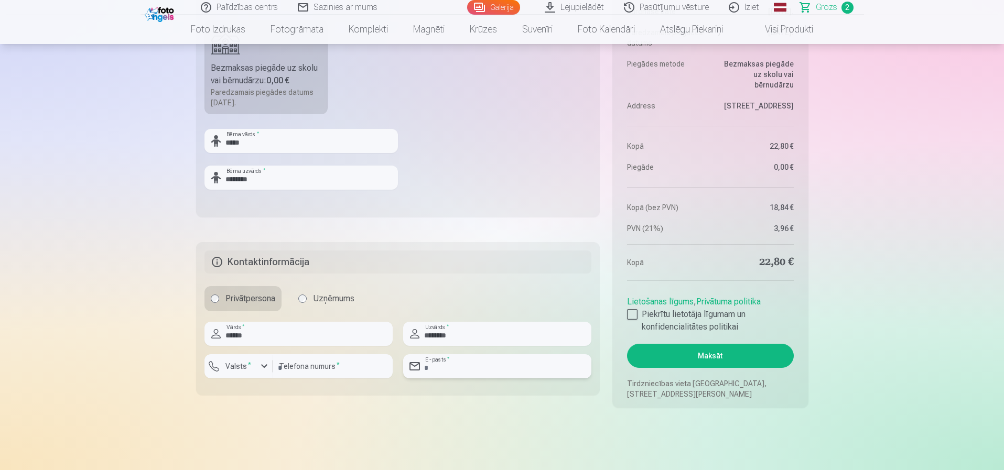
type input "**********"
click at [630, 277] on div at bounding box center [632, 314] width 10 height 10
click at [728, 277] on button "Maksāt" at bounding box center [710, 356] width 166 height 24
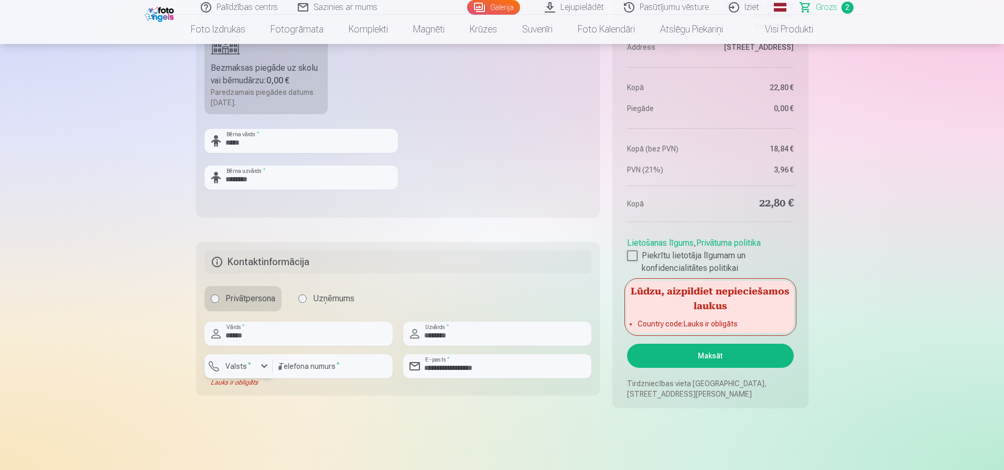
click at [262, 277] on div "button" at bounding box center [264, 366] width 13 height 13
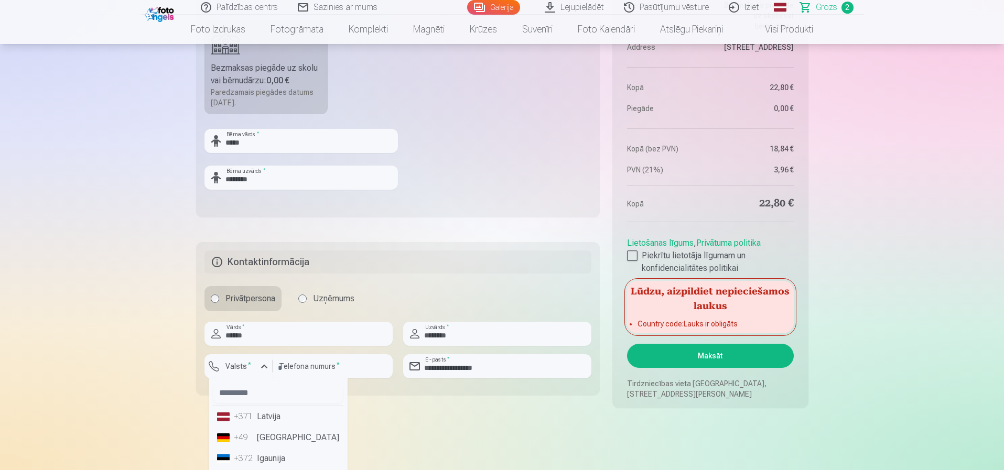
click at [270, 277] on li "+371 Latvija" at bounding box center [278, 416] width 131 height 21
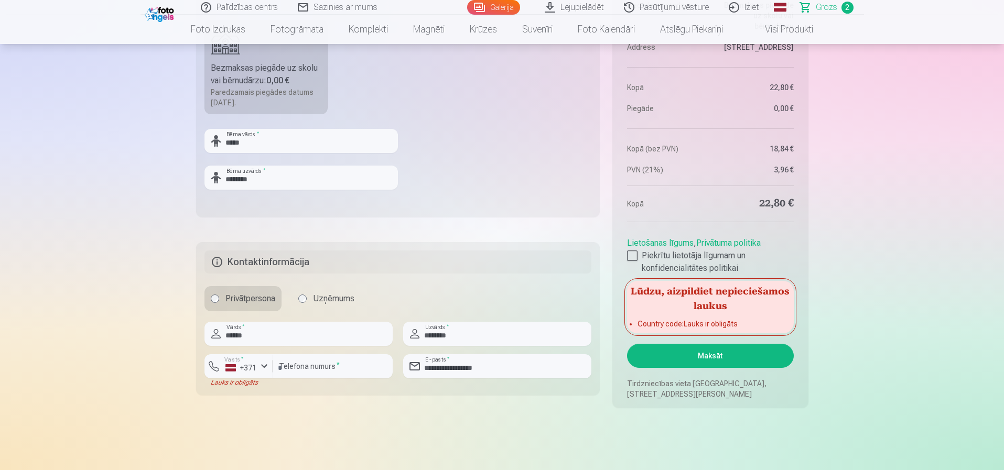
click at [706, 277] on button "Maksāt" at bounding box center [710, 356] width 166 height 24
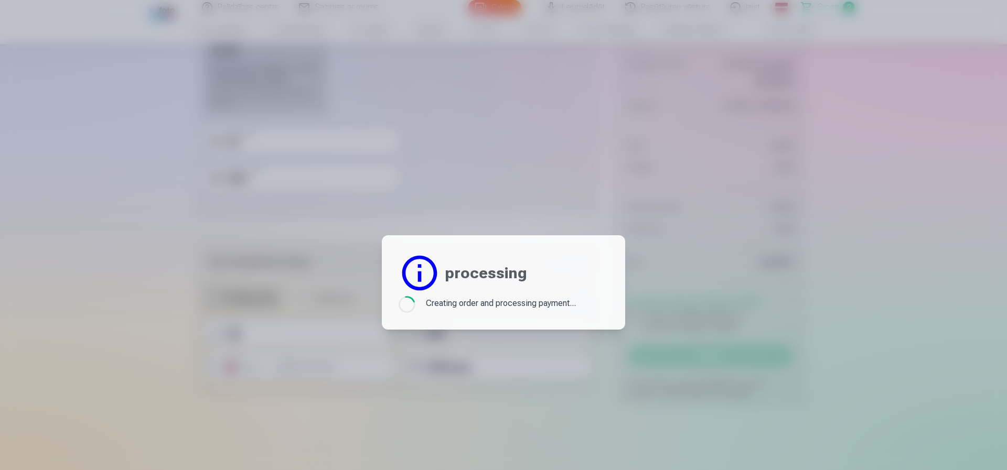
scroll to position [162, 0]
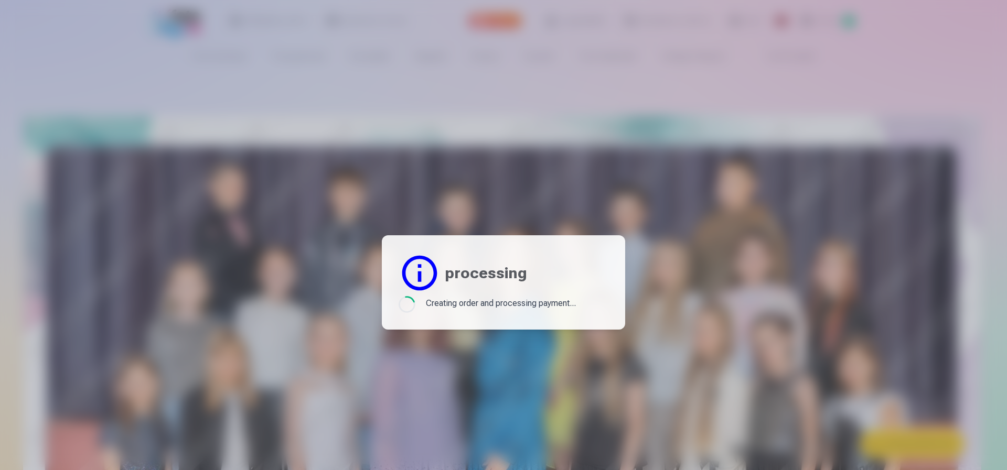
click at [535, 194] on div at bounding box center [503, 235] width 1007 height 470
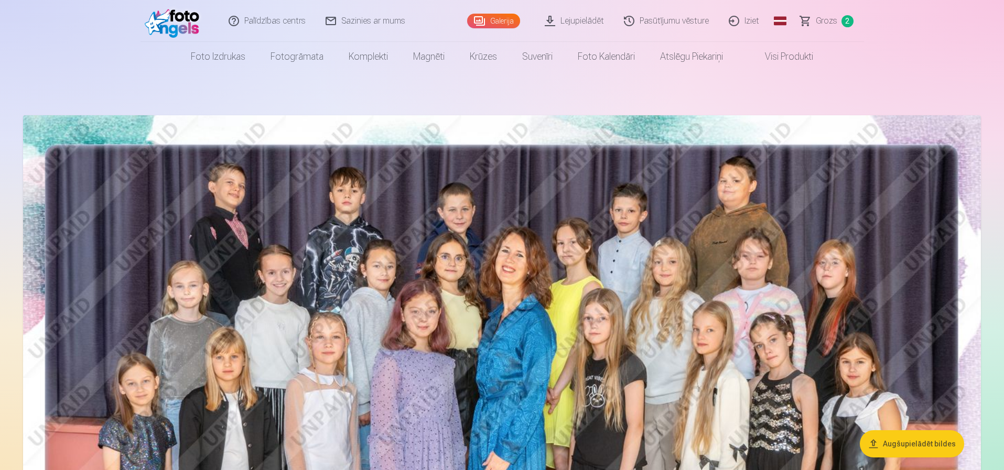
click at [673, 22] on link "Pasūtījumu vēsture" at bounding box center [667, 21] width 105 height 42
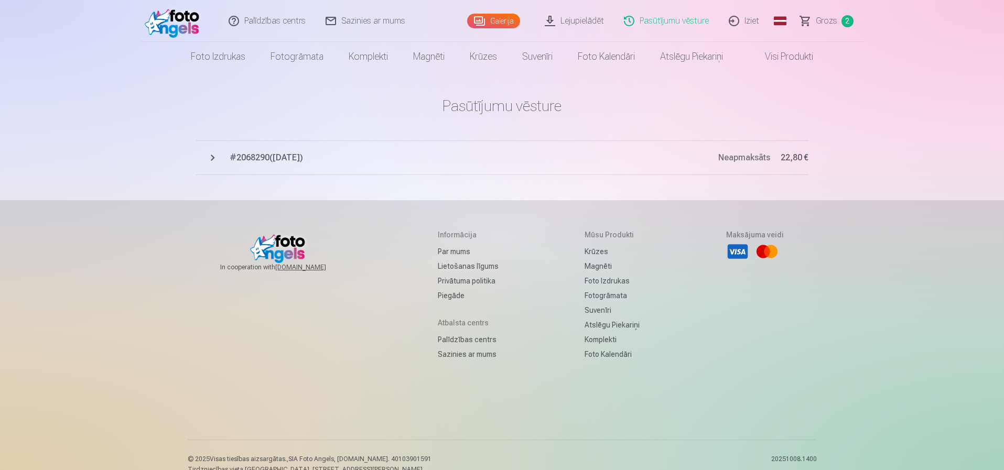
click at [735, 23] on span "Grozs" at bounding box center [827, 21] width 22 height 13
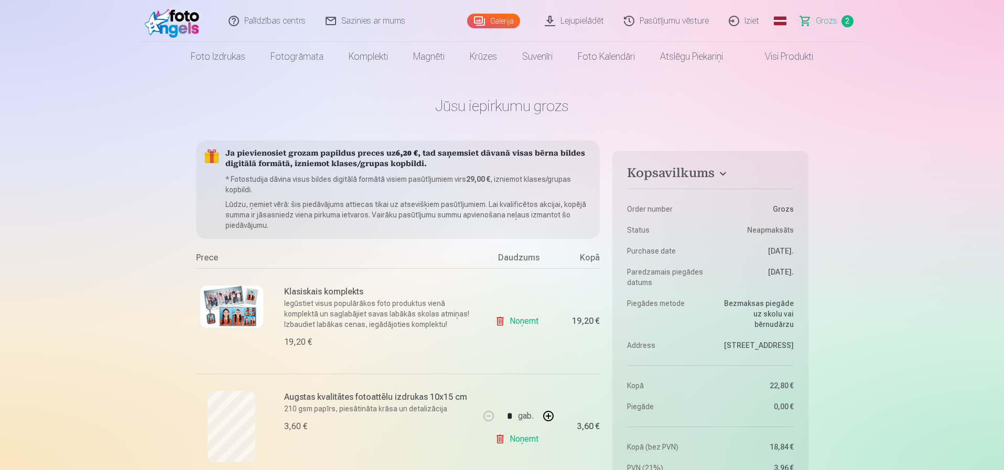
click at [722, 173] on h4 "Kopsavilkums" at bounding box center [710, 175] width 166 height 19
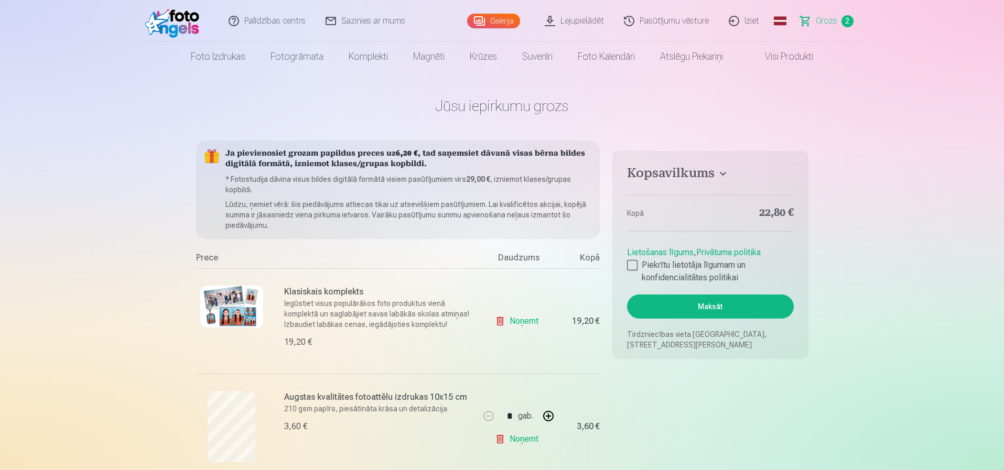
click at [722, 171] on h4 "Kopsavilkums" at bounding box center [710, 175] width 166 height 19
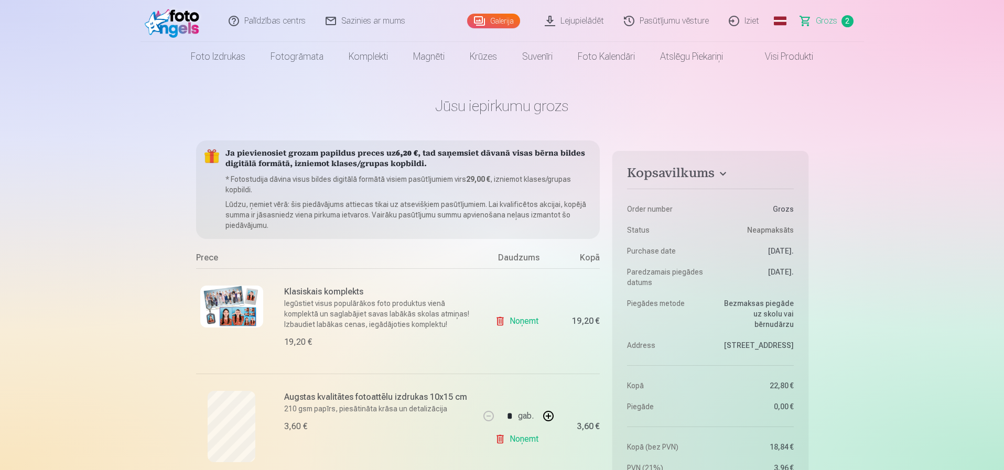
click at [678, 24] on link "Pasūtījumu vēsture" at bounding box center [667, 21] width 105 height 42
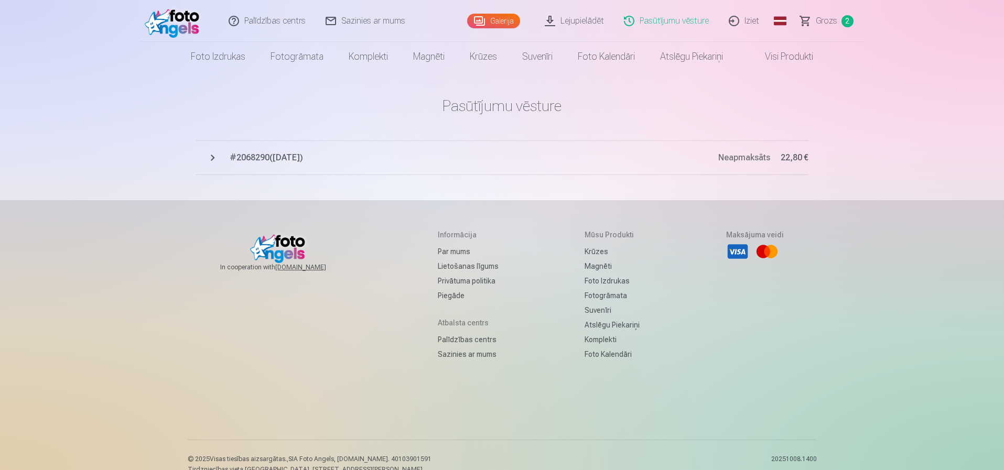
click at [209, 158] on button "# 2068290 ( 9.10.2025 ) Neapmaksāts 22,80 €" at bounding box center [502, 158] width 613 height 35
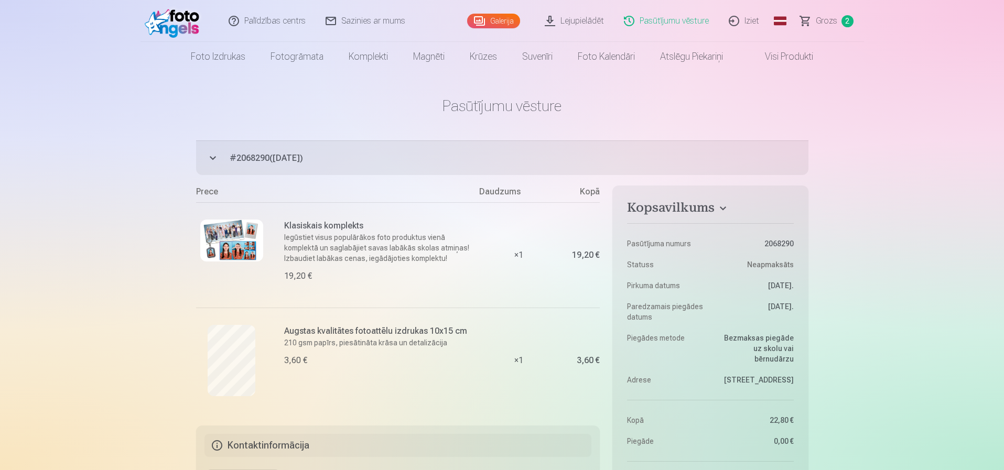
click at [571, 17] on link "Lejupielādēt" at bounding box center [574, 21] width 79 height 42
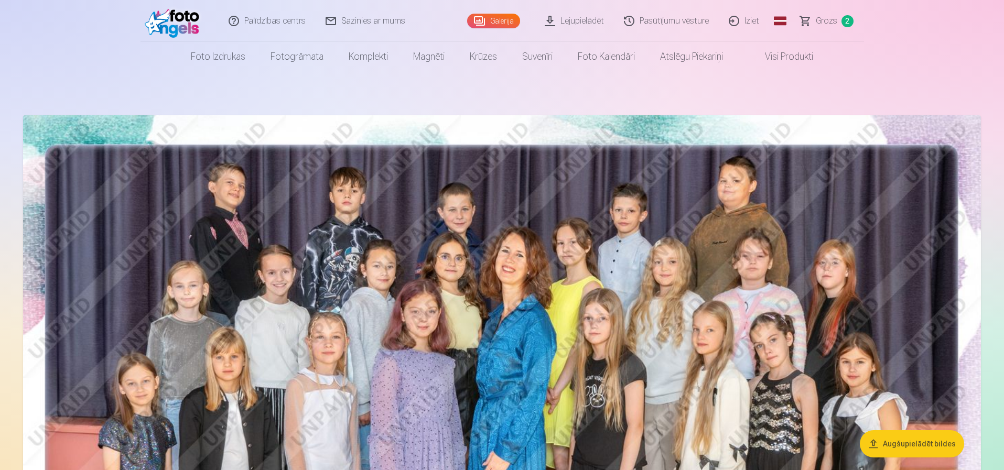
click at [747, 18] on link "Iziet" at bounding box center [745, 21] width 50 height 42
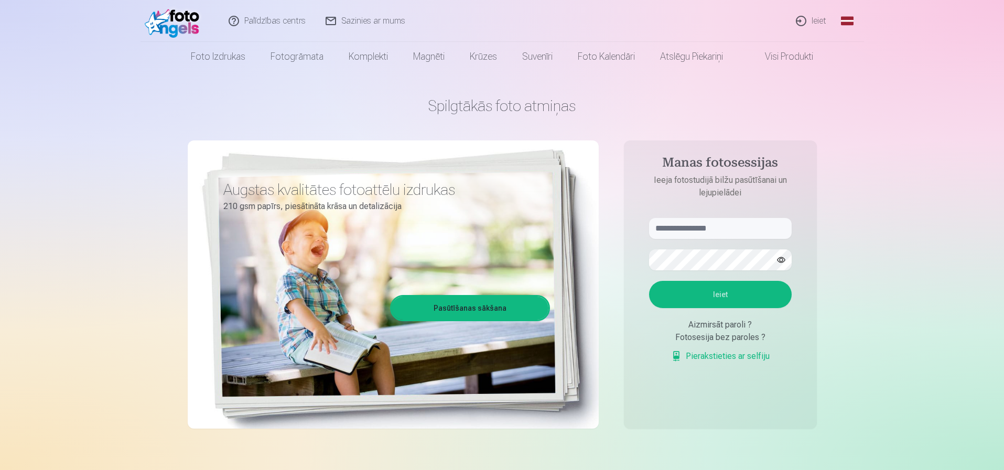
click at [814, 21] on link "Ieiet" at bounding box center [812, 21] width 50 height 42
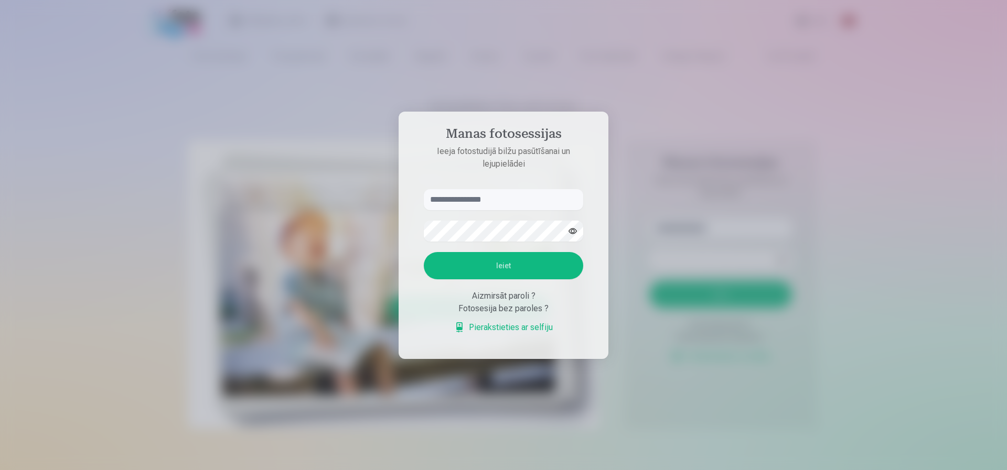
click at [846, 207] on div at bounding box center [503, 235] width 1007 height 470
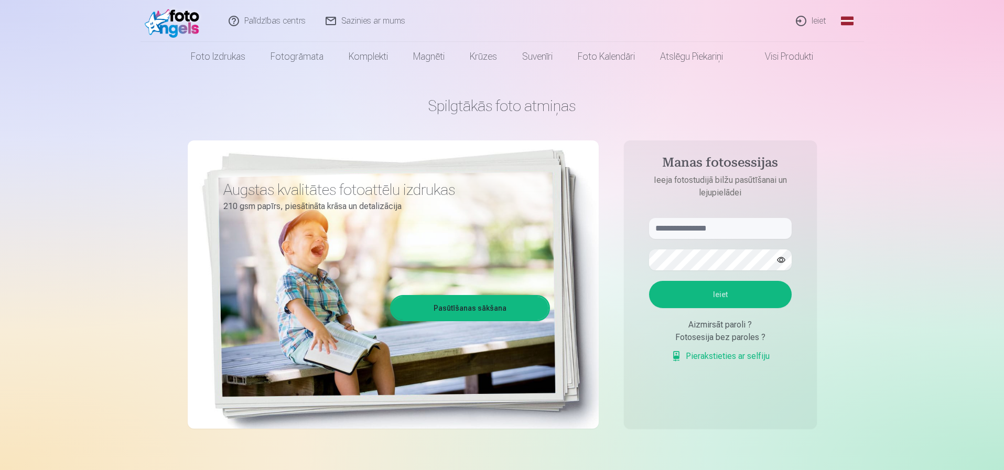
click at [278, 22] on link "Palīdzības centrs" at bounding box center [267, 21] width 97 height 42
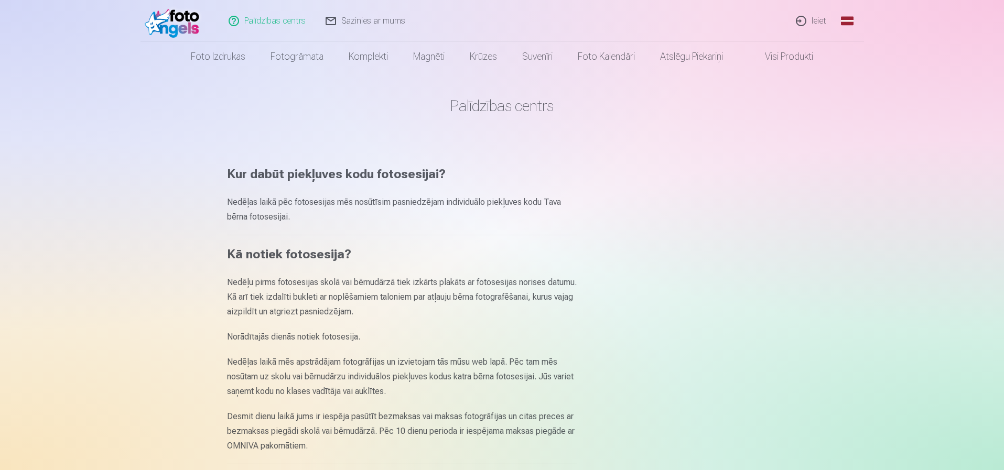
click at [806, 20] on link "Ieiet" at bounding box center [812, 21] width 50 height 42
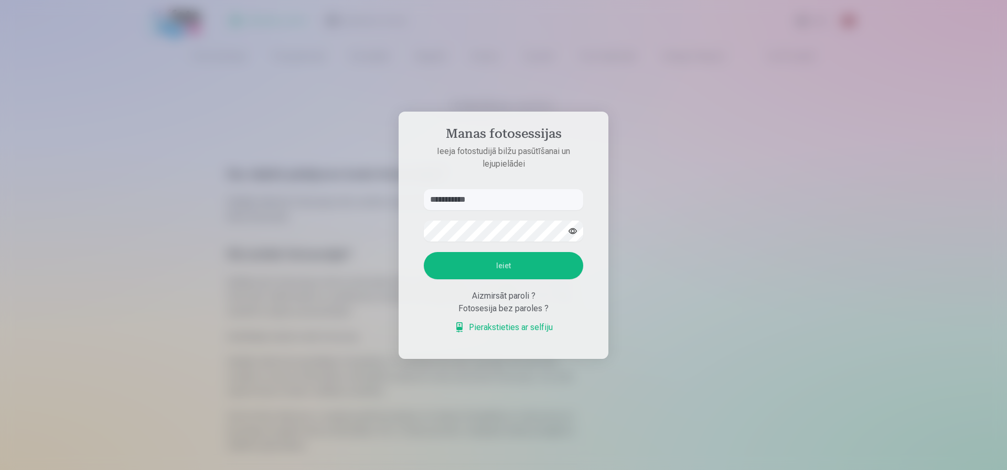
type input "**********"
click at [424, 252] on button "Ieiet" at bounding box center [503, 265] width 159 height 27
